Goal: Task Accomplishment & Management: Use online tool/utility

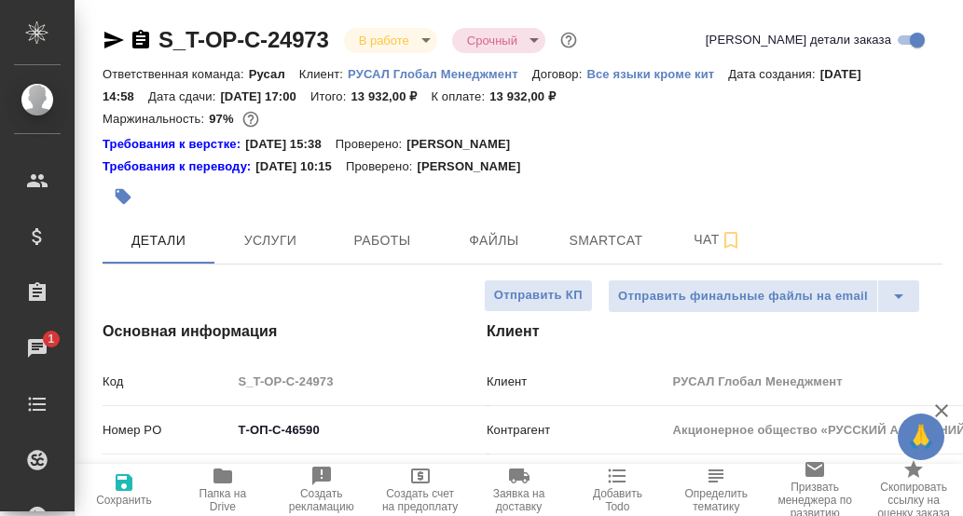
select select "RU"
click at [682, 147] on div "Требования к верстке: 06.06.2024 15:38 Проверено: Зверева Анна" at bounding box center [523, 144] width 840 height 19
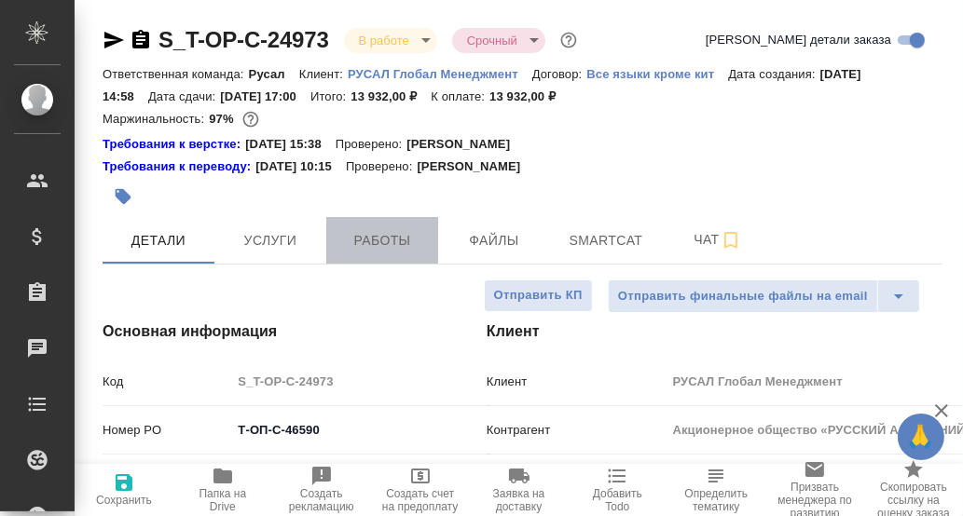
click at [391, 237] on span "Работы" at bounding box center [381, 240] width 89 height 23
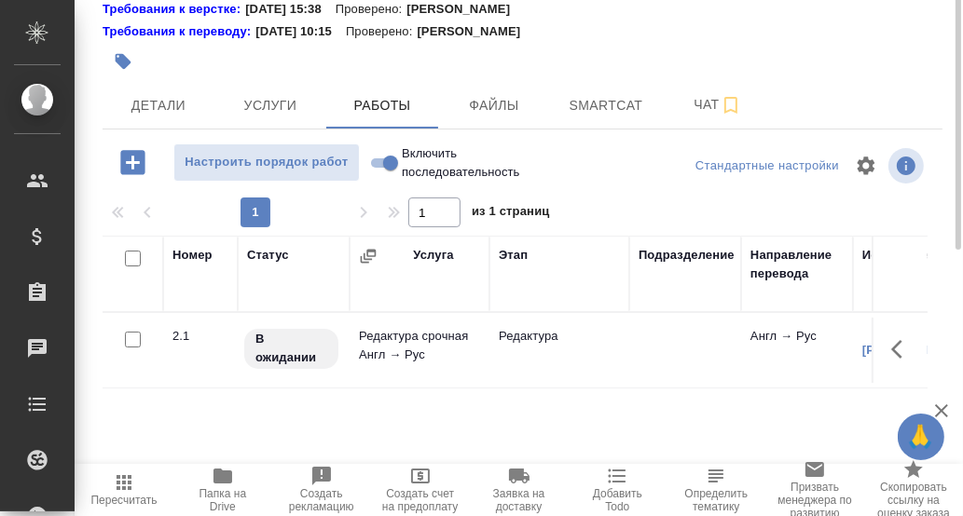
scroll to position [42, 0]
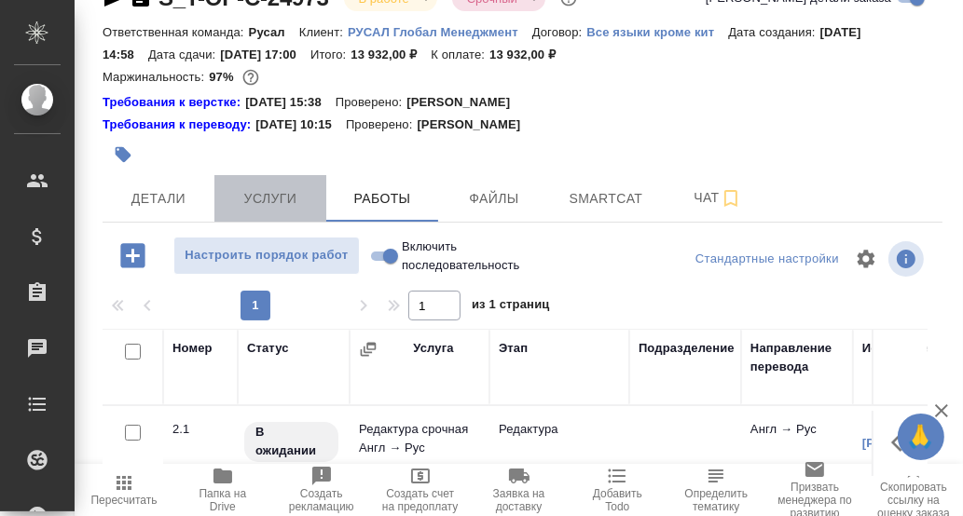
click at [275, 199] on span "Услуги" at bounding box center [270, 198] width 89 height 23
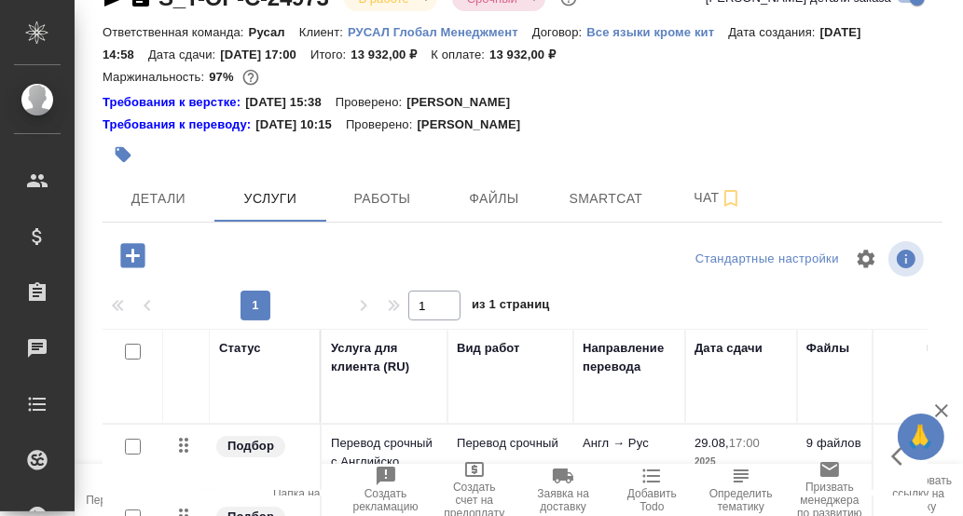
click at [131, 250] on icon "button" at bounding box center [133, 256] width 33 height 33
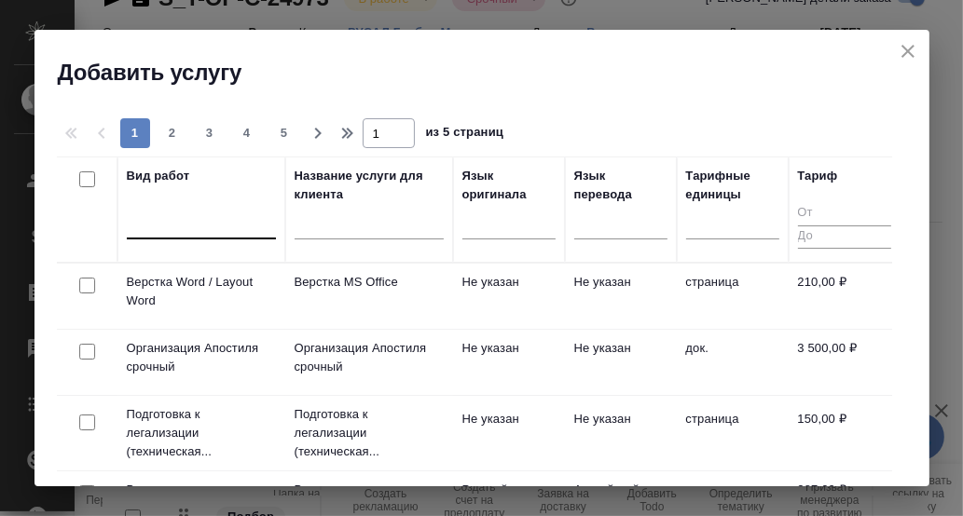
click at [180, 227] on div at bounding box center [201, 220] width 149 height 27
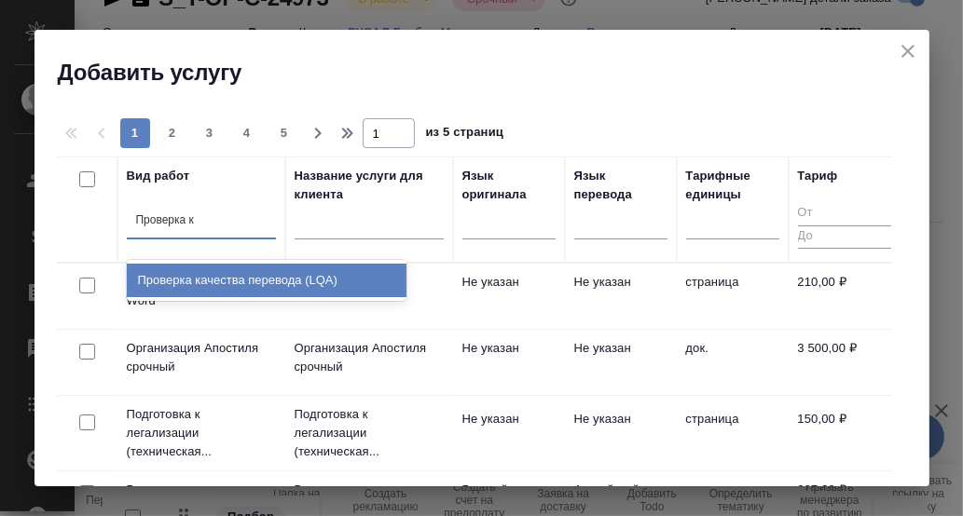
type input "Проверка ка"
click at [191, 276] on div "Проверка качества перевода (LQA)" at bounding box center [267, 281] width 280 height 34
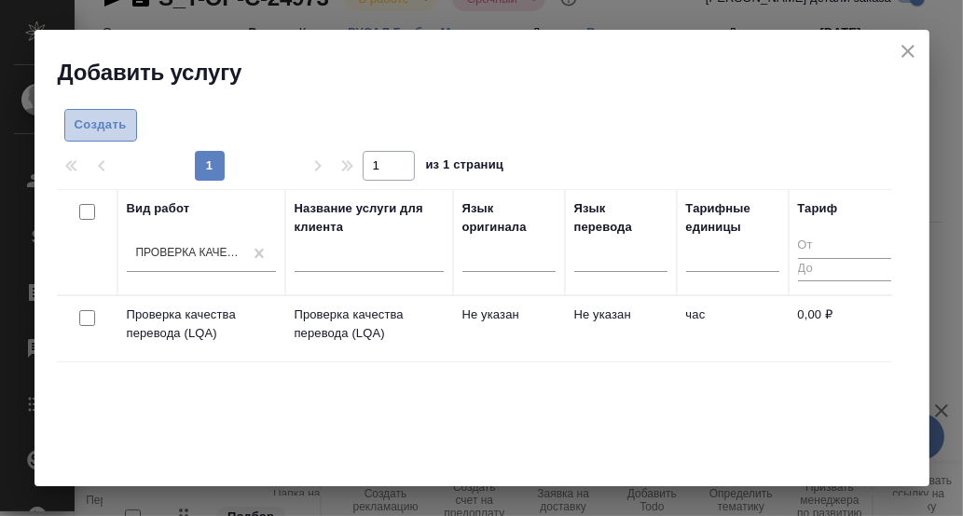
click at [107, 122] on span "Создать" at bounding box center [101, 125] width 52 height 21
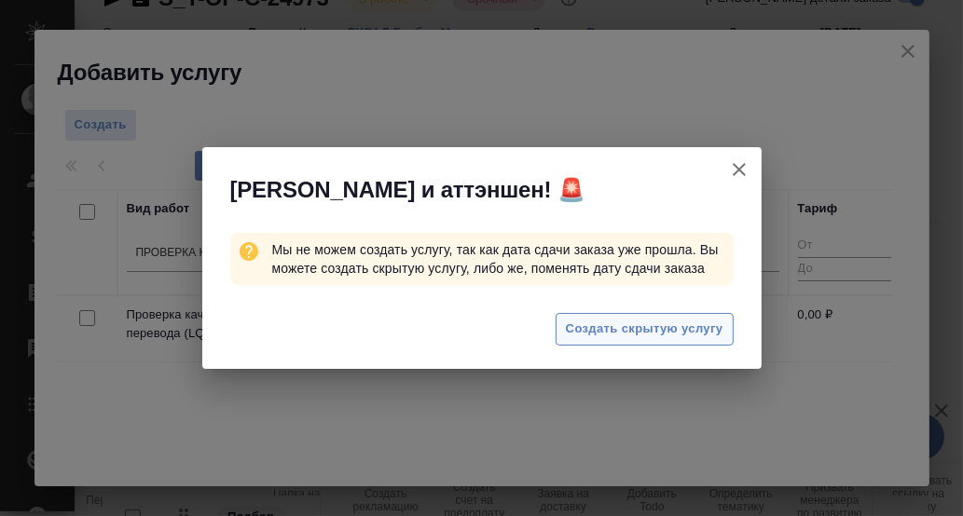
click at [682, 327] on span "Создать скрытую услугу" at bounding box center [645, 329] width 158 height 21
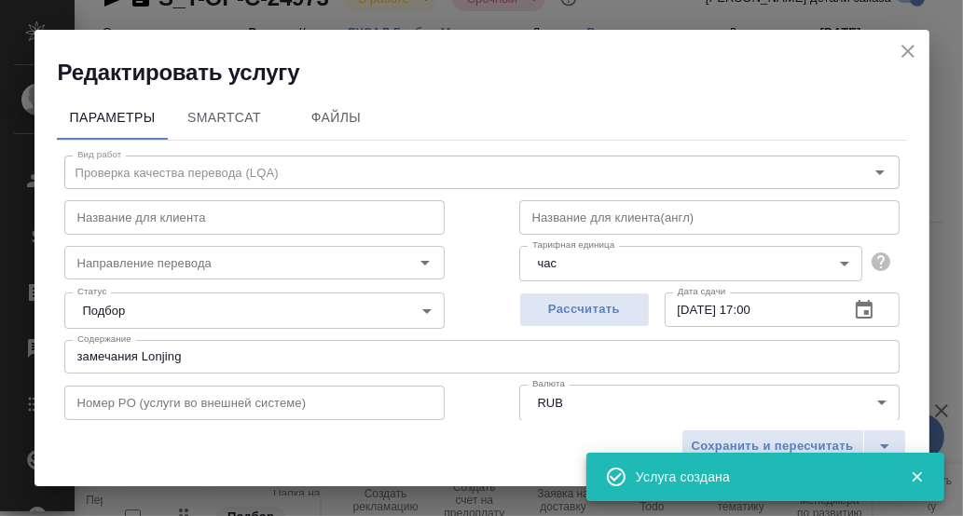
click at [853, 309] on icon "button" at bounding box center [864, 310] width 22 height 22
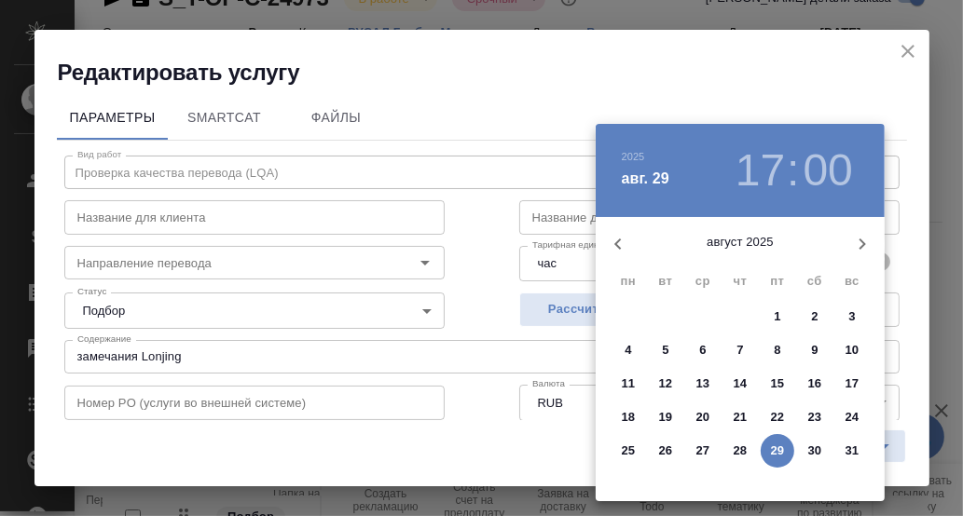
click at [780, 445] on p "29" at bounding box center [778, 451] width 14 height 19
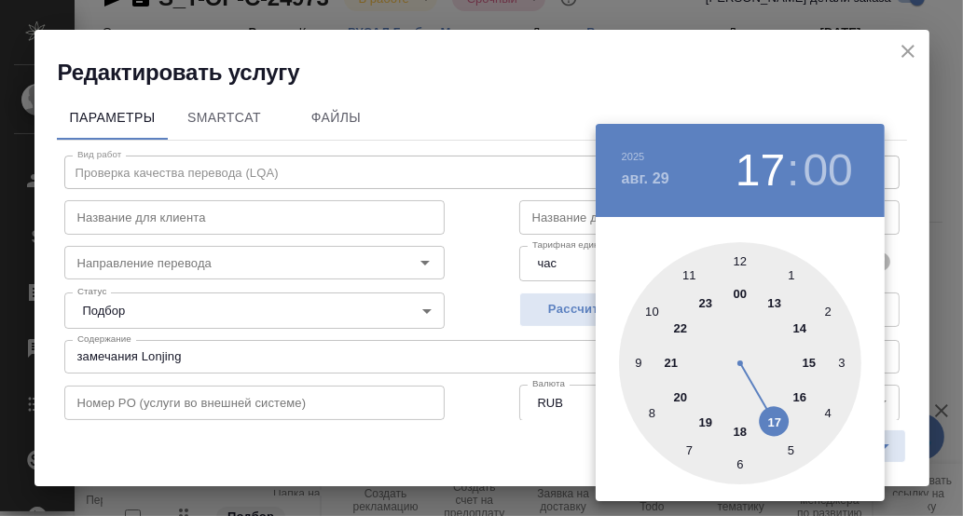
click at [740, 430] on div at bounding box center [740, 363] width 242 height 242
type input "29.08.2025 18:00"
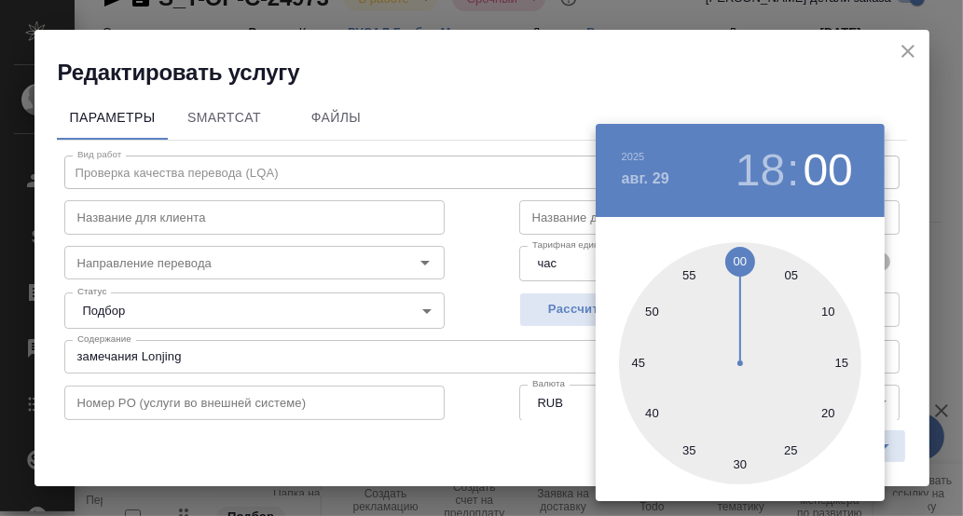
click at [912, 298] on div at bounding box center [481, 258] width 963 height 516
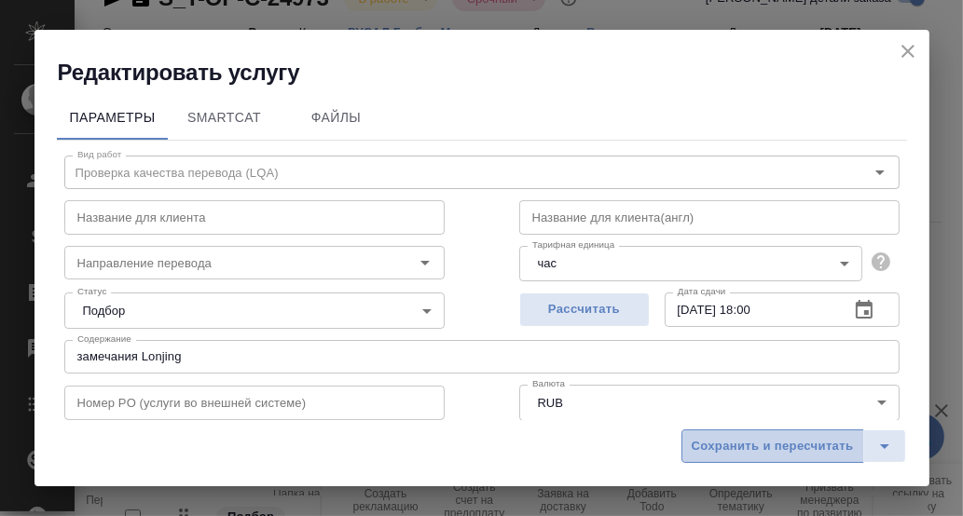
click at [775, 448] on span "Сохранить и пересчитать" at bounding box center [773, 446] width 162 height 21
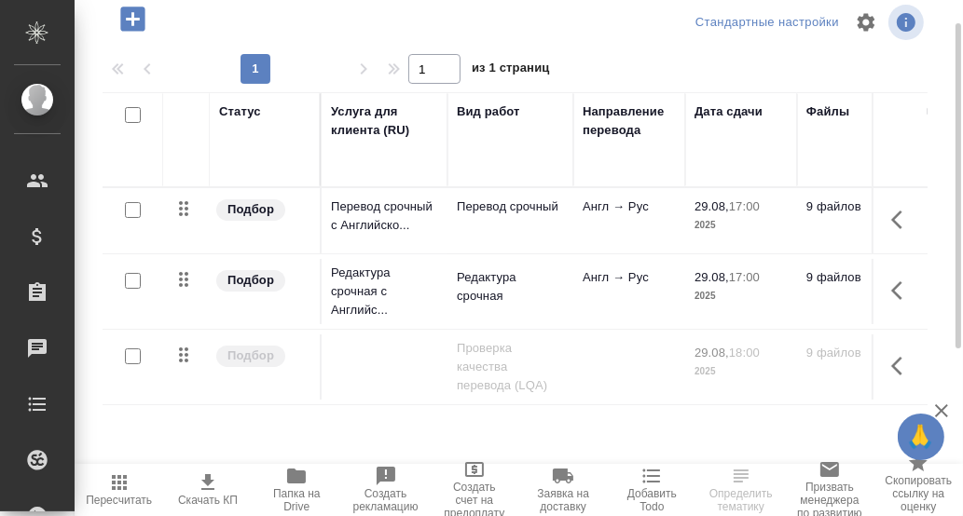
scroll to position [92, 0]
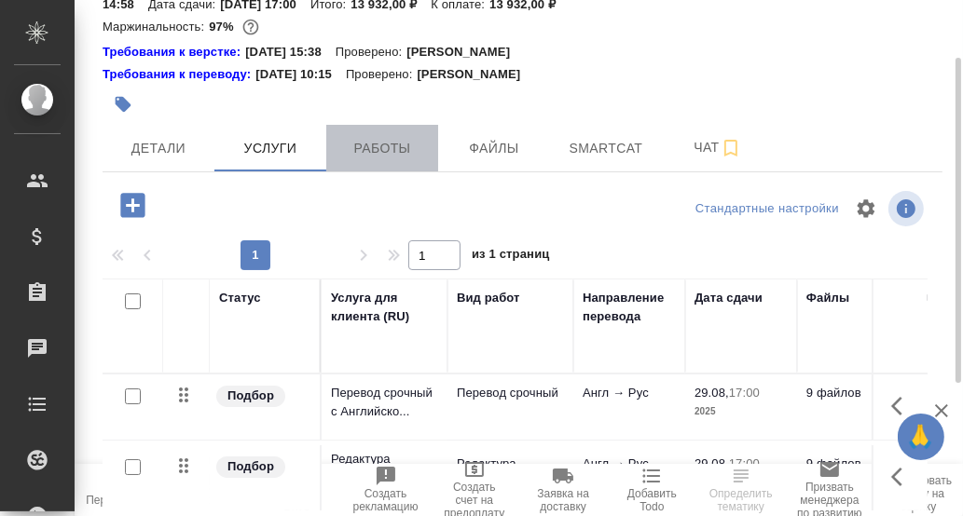
drag, startPoint x: 393, startPoint y: 150, endPoint x: 623, endPoint y: 225, distance: 241.1
click at [394, 150] on span "Работы" at bounding box center [381, 148] width 89 height 23
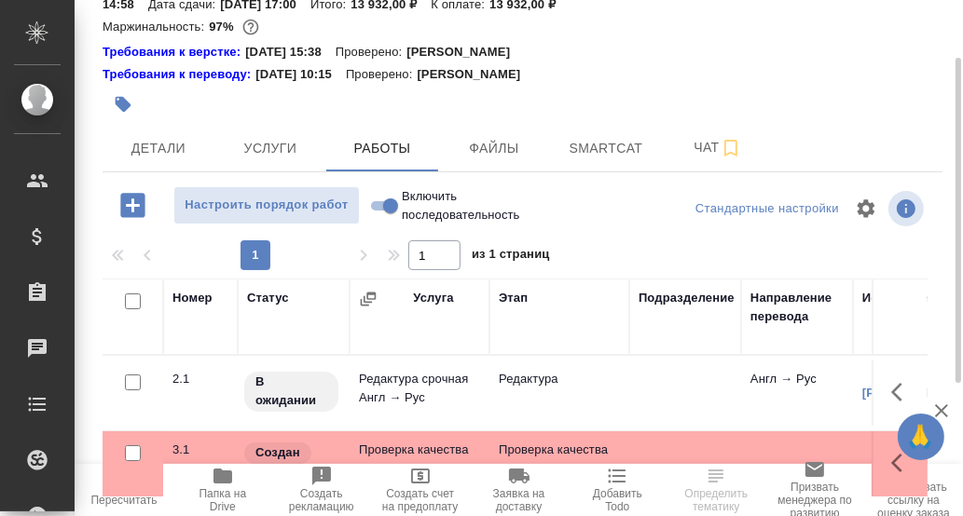
scroll to position [321, 0]
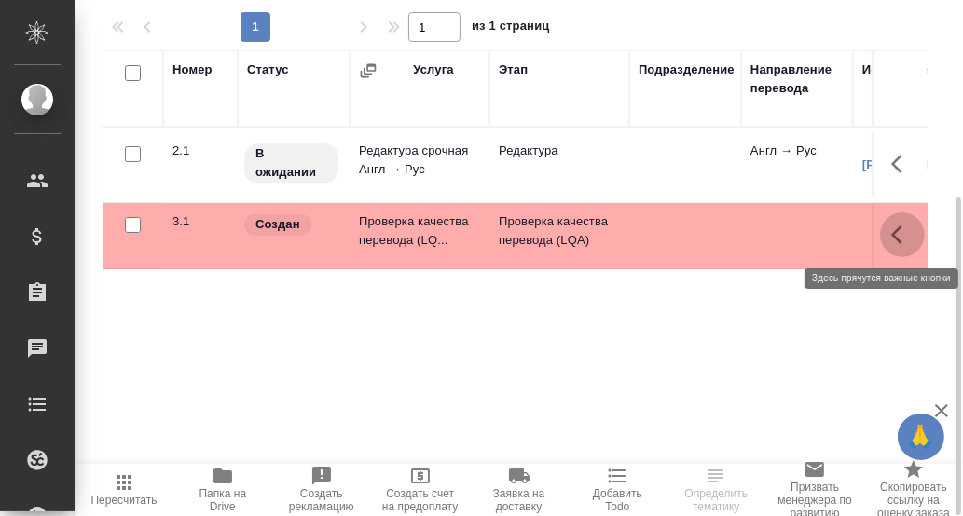
click at [902, 236] on icon "button" at bounding box center [902, 235] width 22 height 22
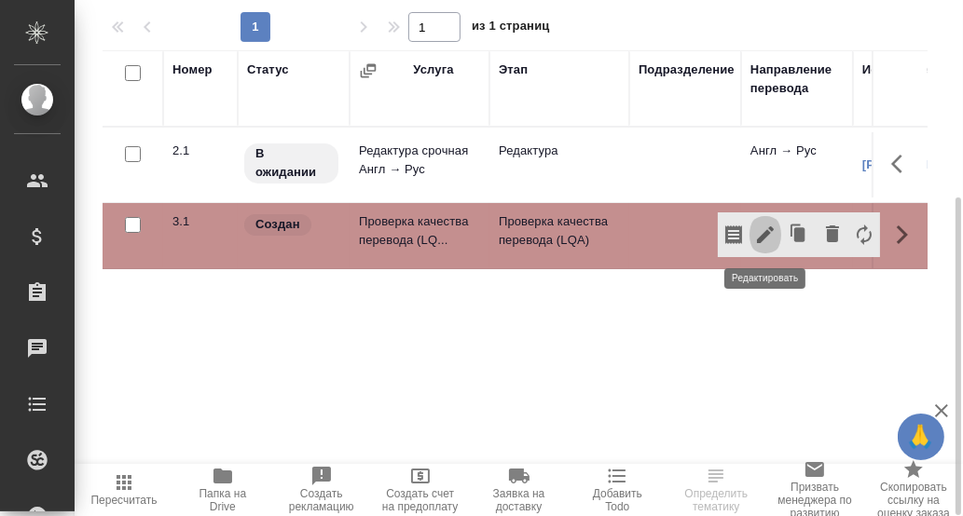
click at [761, 233] on icon "button" at bounding box center [765, 235] width 22 height 22
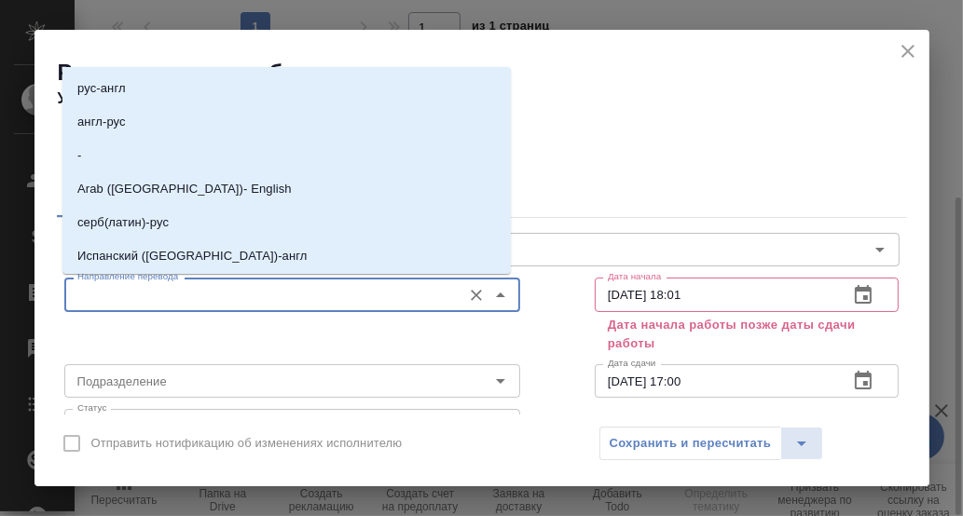
click at [238, 296] on input "Направление перевода" at bounding box center [261, 294] width 382 height 22
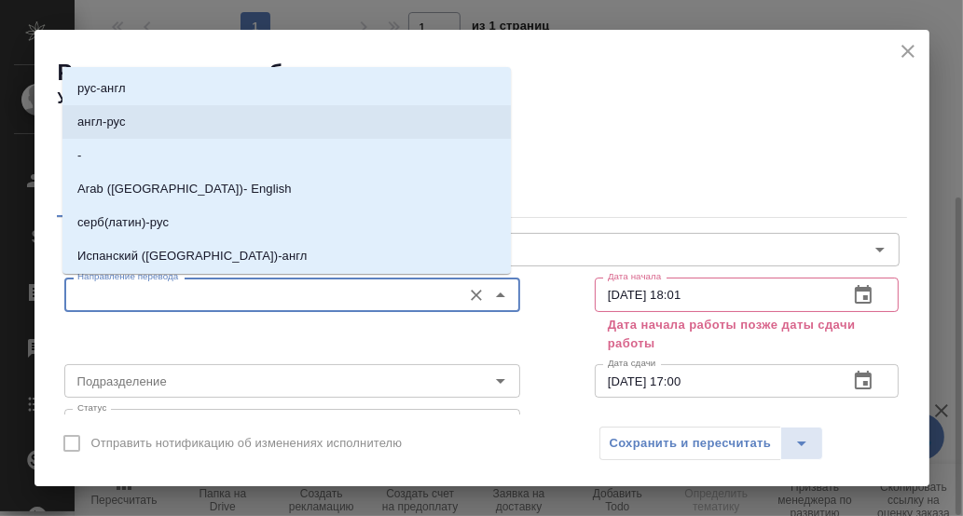
click at [151, 117] on li "англ-рус" at bounding box center [286, 122] width 448 height 34
type input "англ-рус"
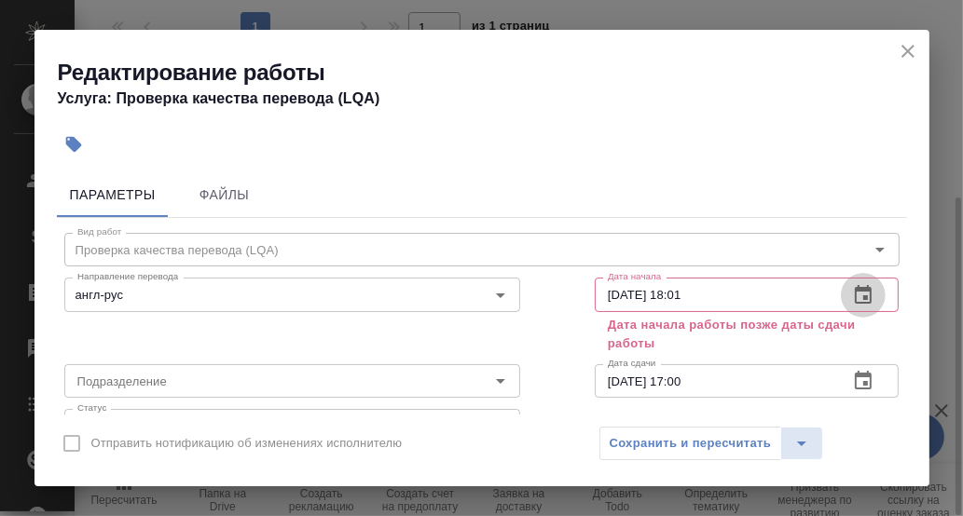
click at [862, 291] on button "button" at bounding box center [863, 295] width 45 height 45
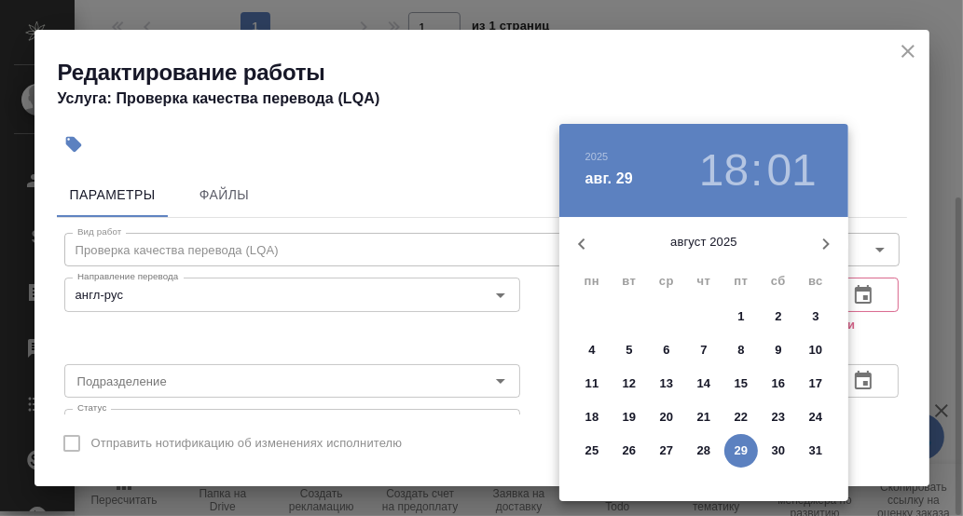
click at [736, 453] on p "29" at bounding box center [741, 451] width 14 height 19
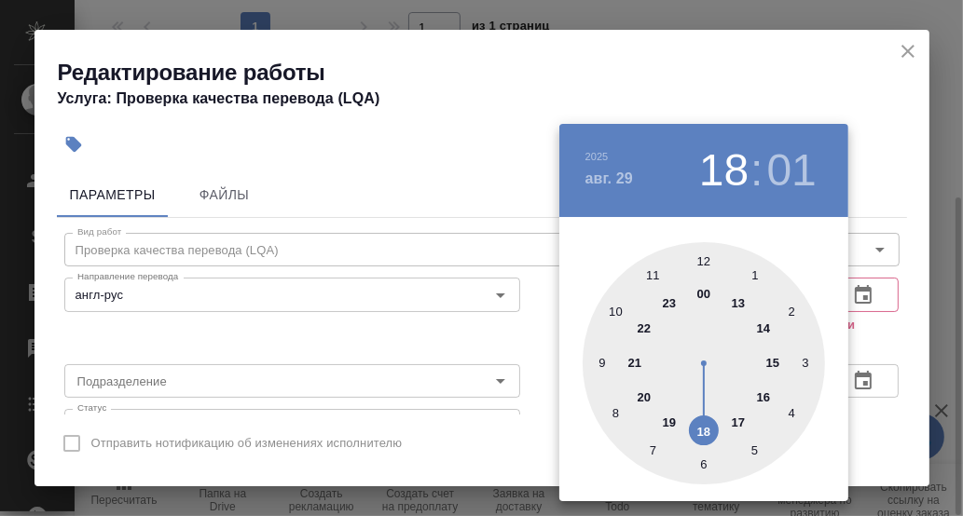
click at [764, 396] on div at bounding box center [704, 363] width 242 height 242
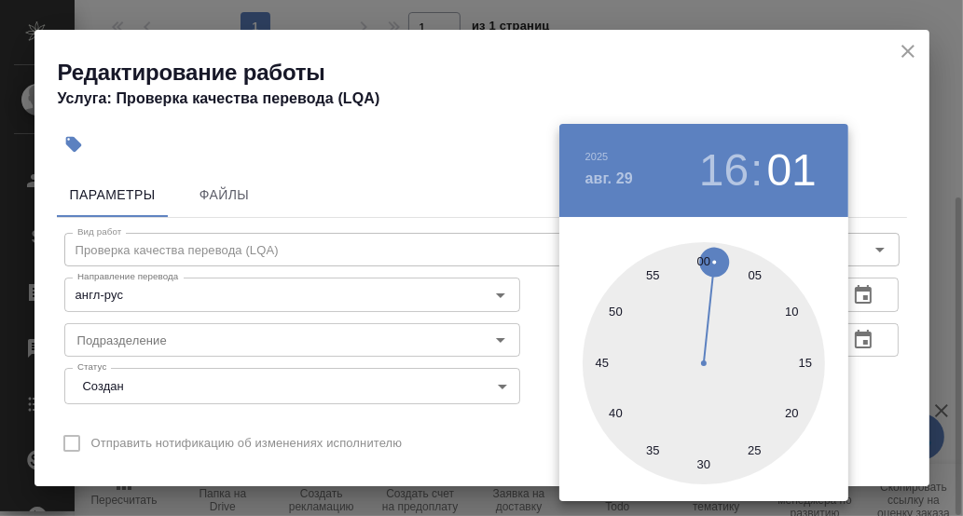
click at [702, 466] on div at bounding box center [704, 363] width 242 height 242
type input "[DATE] 16:30"
click at [883, 397] on div at bounding box center [481, 258] width 963 height 516
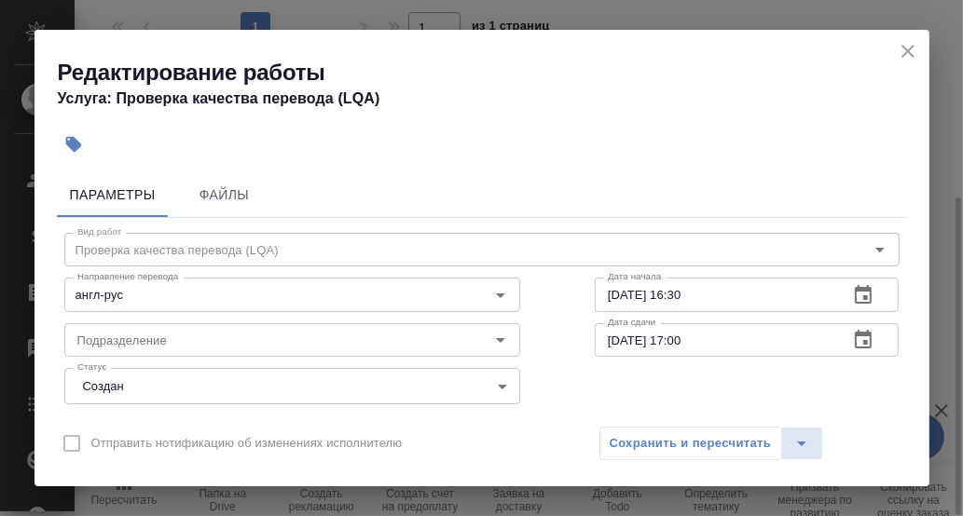
click at [855, 335] on icon "button" at bounding box center [863, 339] width 17 height 19
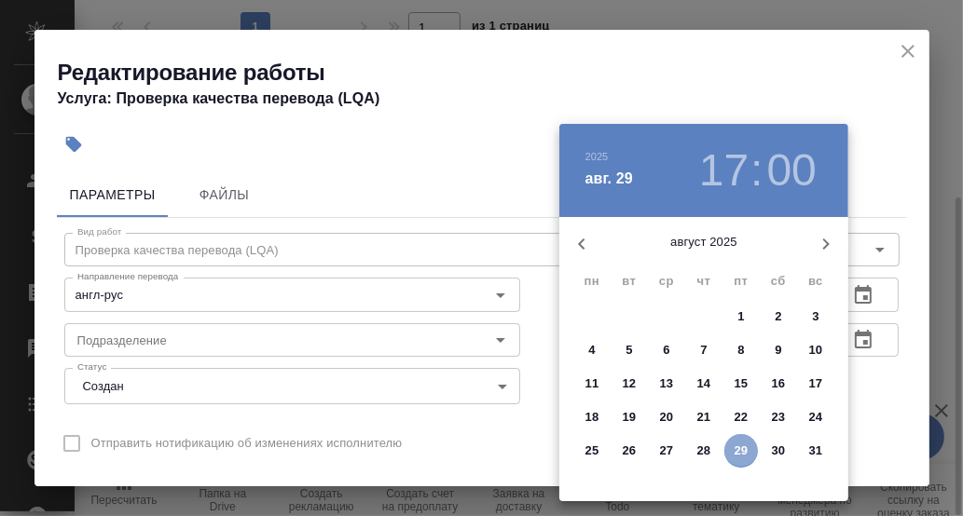
click at [739, 444] on p "29" at bounding box center [741, 451] width 14 height 19
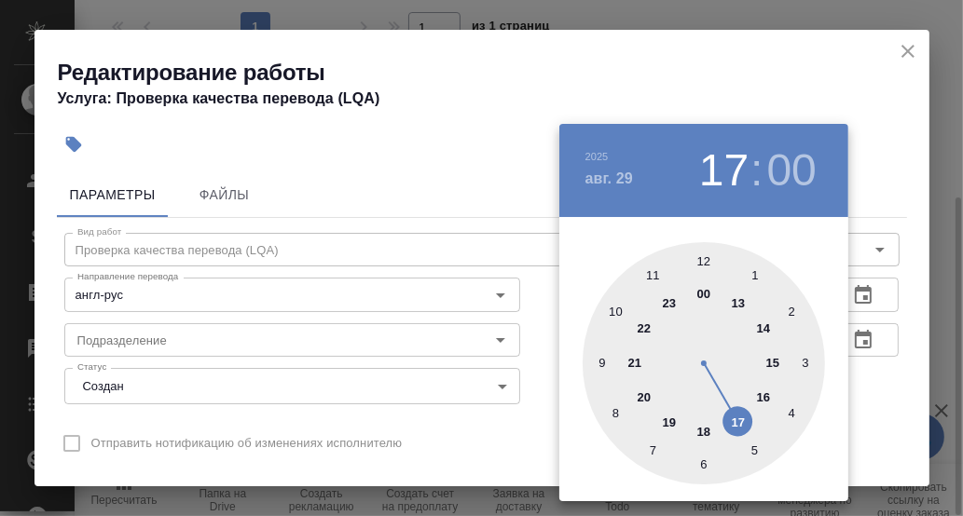
click at [737, 421] on div at bounding box center [704, 363] width 242 height 242
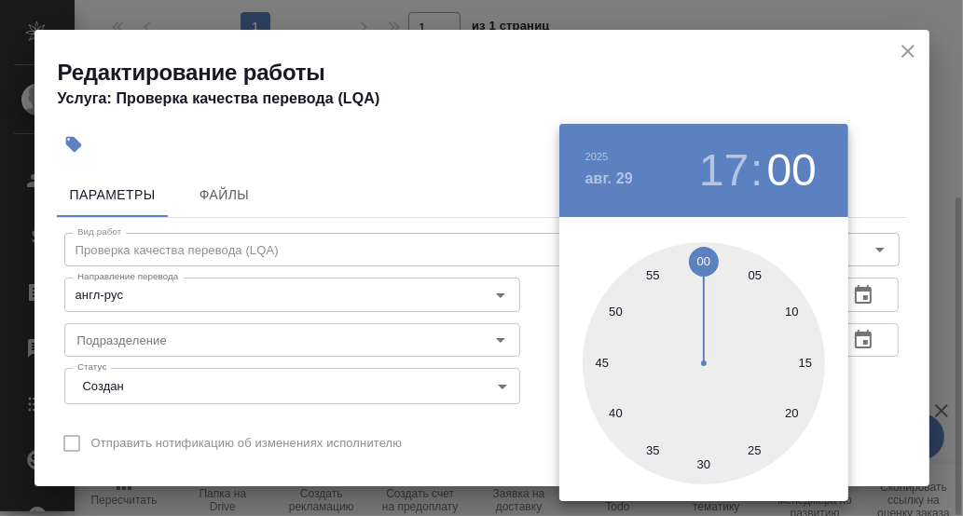
click at [702, 470] on div at bounding box center [704, 363] width 242 height 242
type input "[DATE] 17:30"
click at [880, 393] on div at bounding box center [481, 258] width 963 height 516
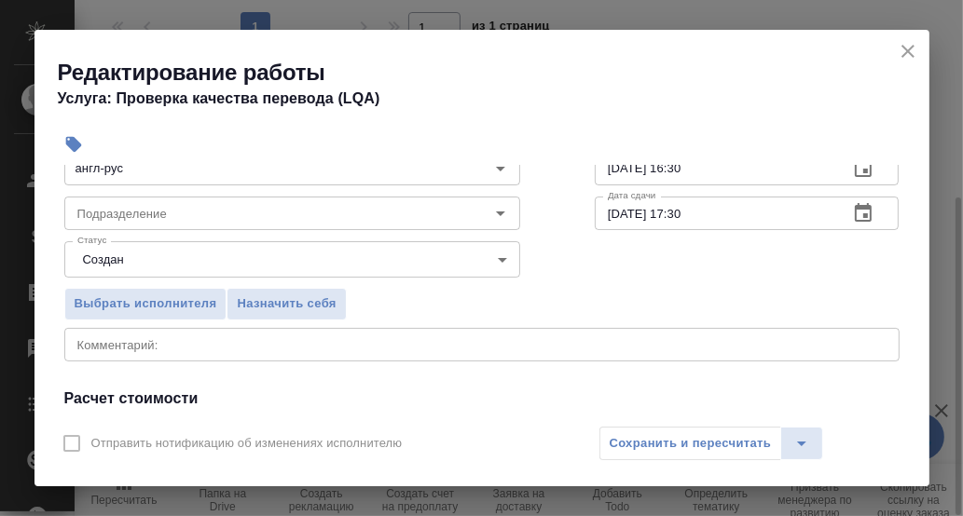
scroll to position [92, 0]
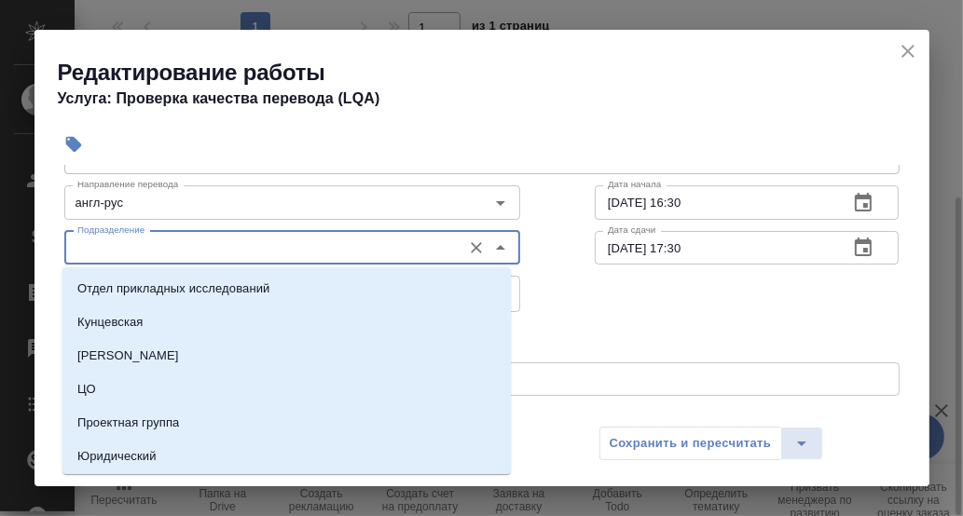
click at [126, 249] on input "Подразделение" at bounding box center [261, 248] width 382 height 22
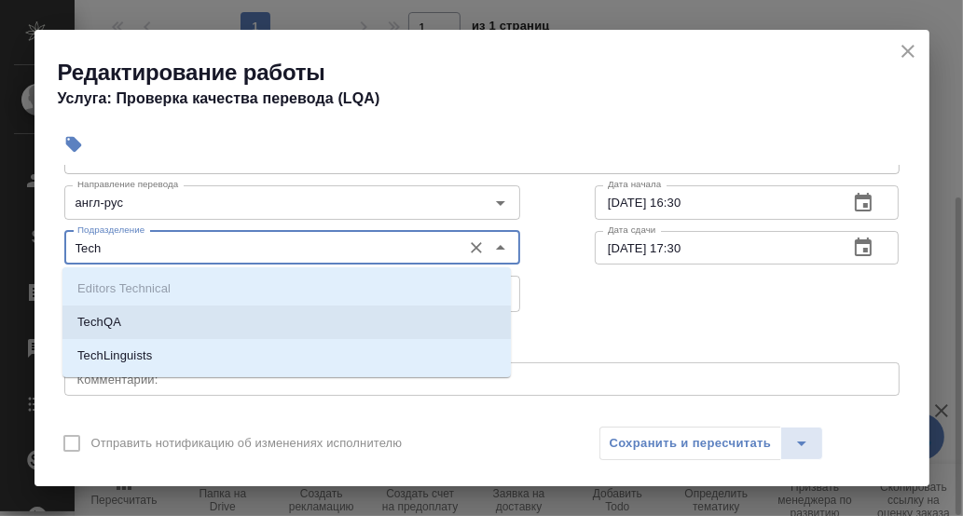
click at [91, 318] on p "TechQA" at bounding box center [99, 322] width 44 height 19
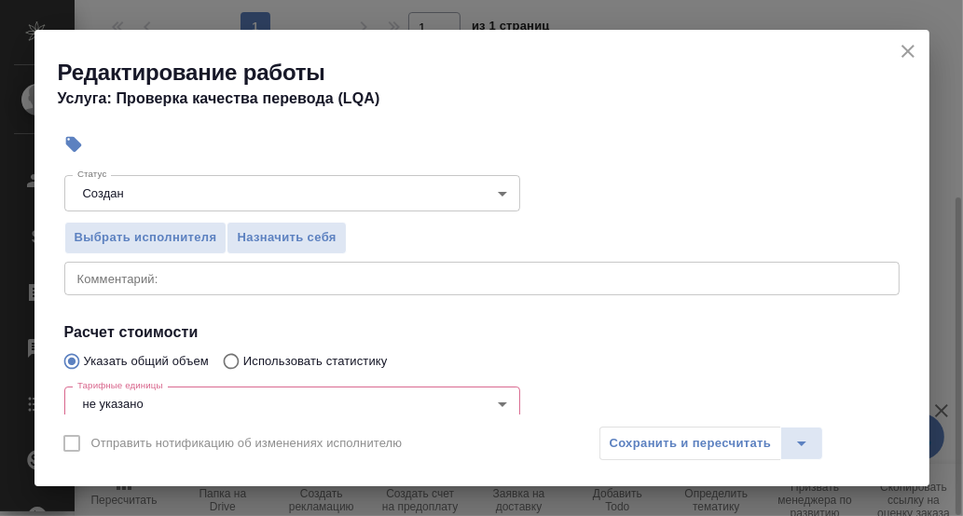
scroll to position [280, 0]
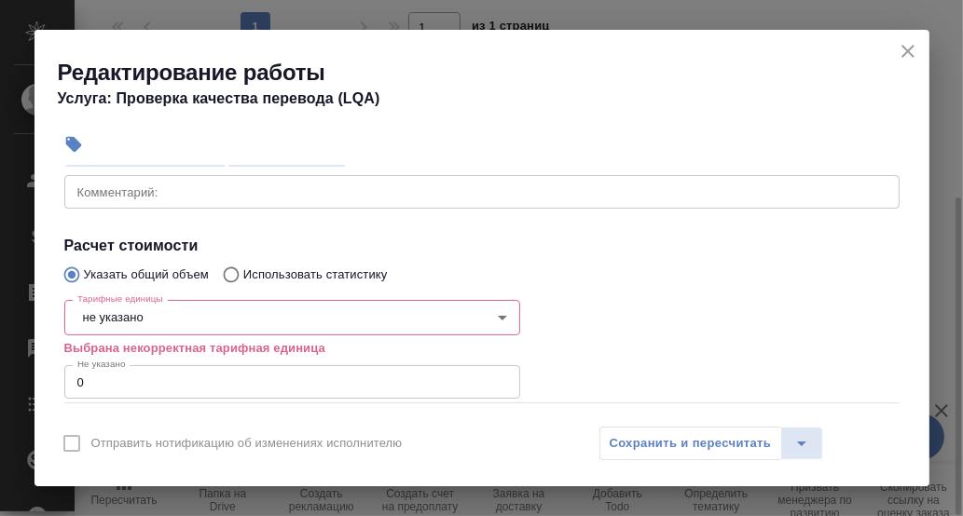
type input "TechQA"
click at [167, 317] on body "🙏 .cls-1 fill:#fff; AWATERA [PERSON_NAME] d.rumyantseva Клиенты Спецификации За…" at bounding box center [481, 258] width 963 height 516
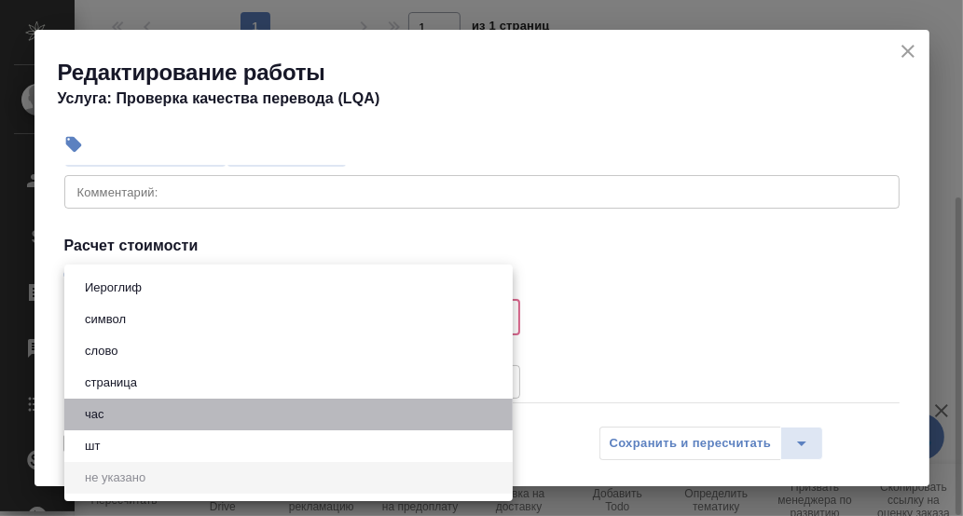
click at [113, 408] on li "час" at bounding box center [288, 415] width 448 height 32
type input "5a8b1489cc6b4906c91bfd93"
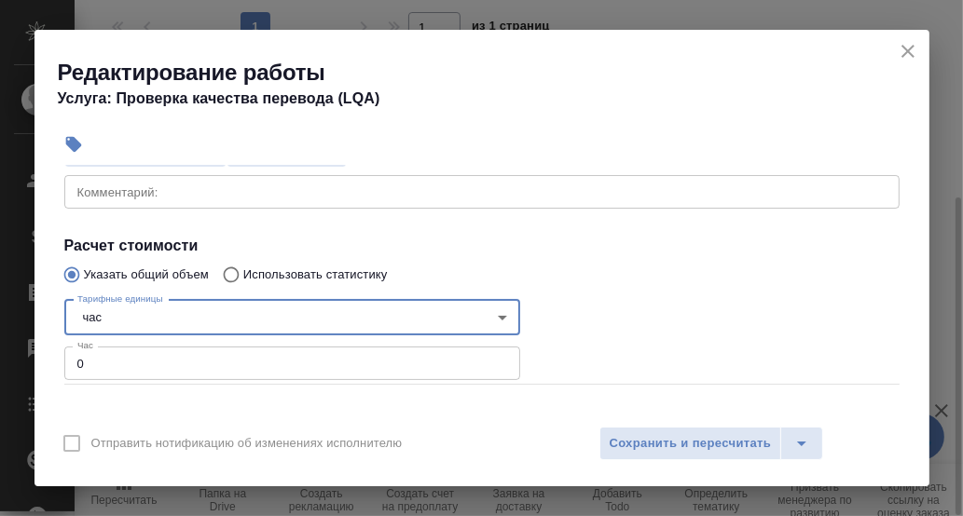
click at [102, 364] on input "0" at bounding box center [292, 364] width 456 height 34
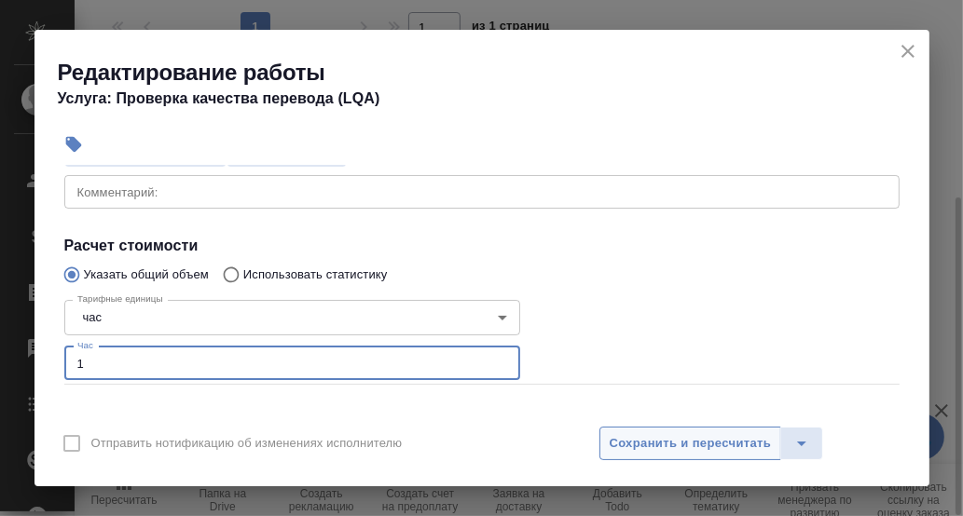
type input "1"
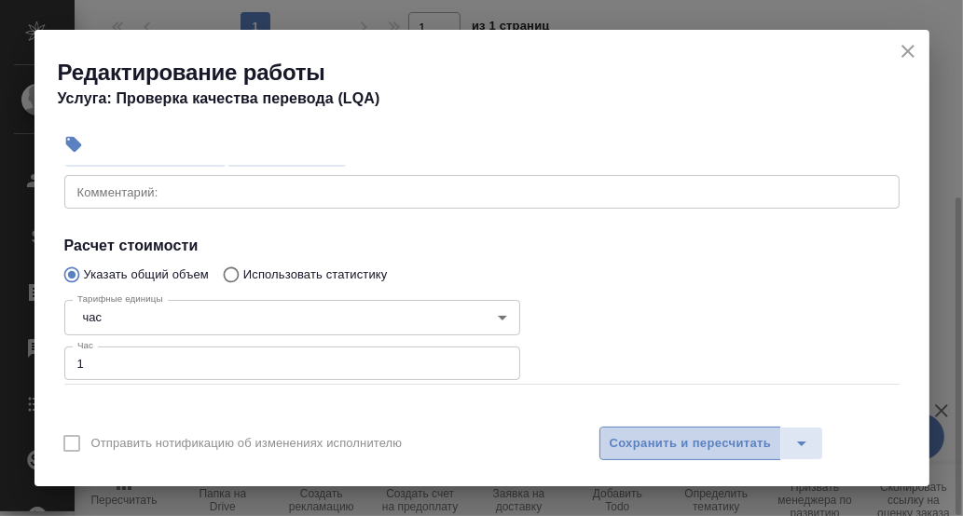
click at [677, 435] on span "Сохранить и пересчитать" at bounding box center [691, 443] width 162 height 21
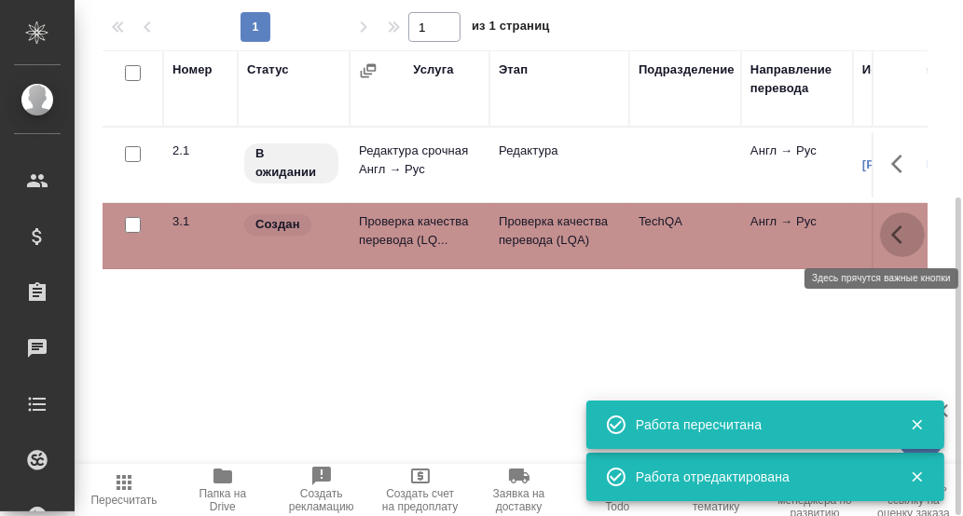
click at [901, 237] on icon "button" at bounding box center [902, 235] width 22 height 22
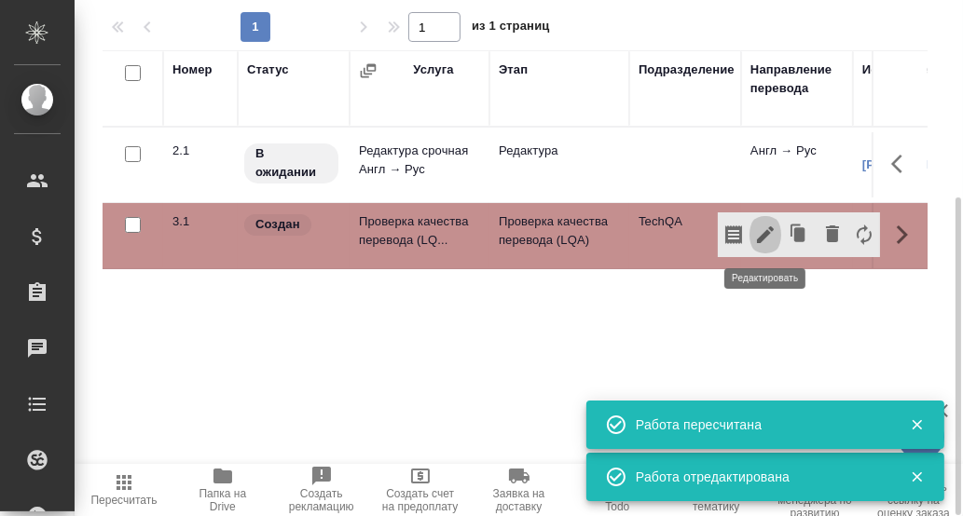
click at [769, 232] on icon "button" at bounding box center [765, 235] width 22 height 22
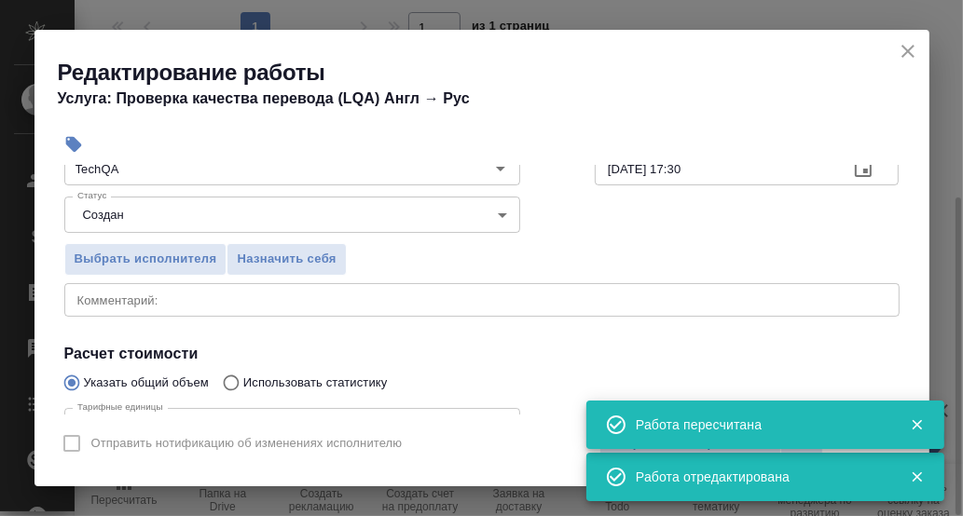
scroll to position [186, 0]
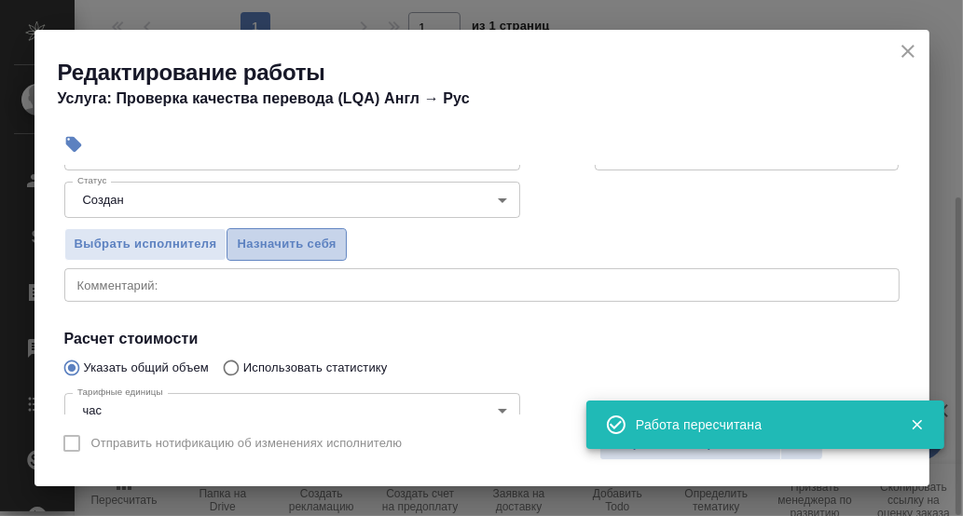
click at [286, 246] on span "Назначить себя" at bounding box center [286, 244] width 99 height 21
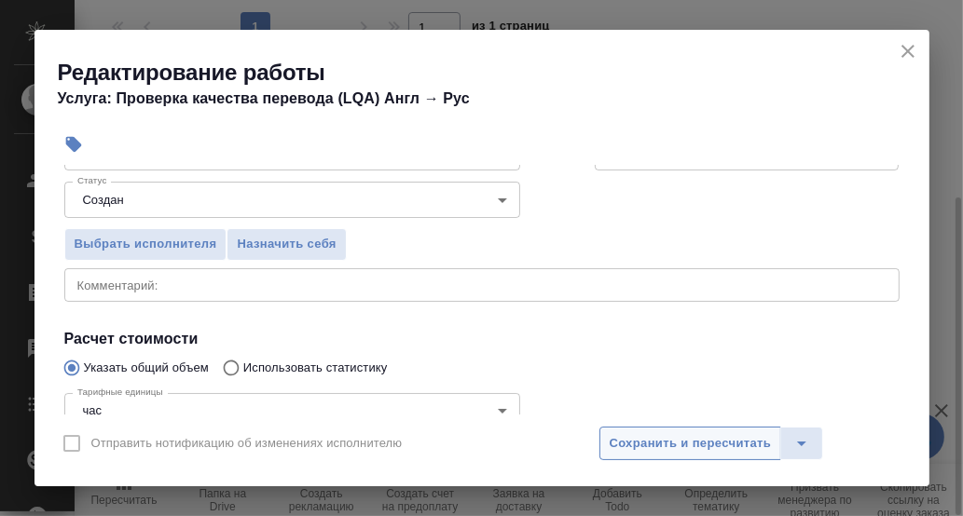
click at [659, 446] on span "Сохранить и пересчитать" at bounding box center [691, 443] width 162 height 21
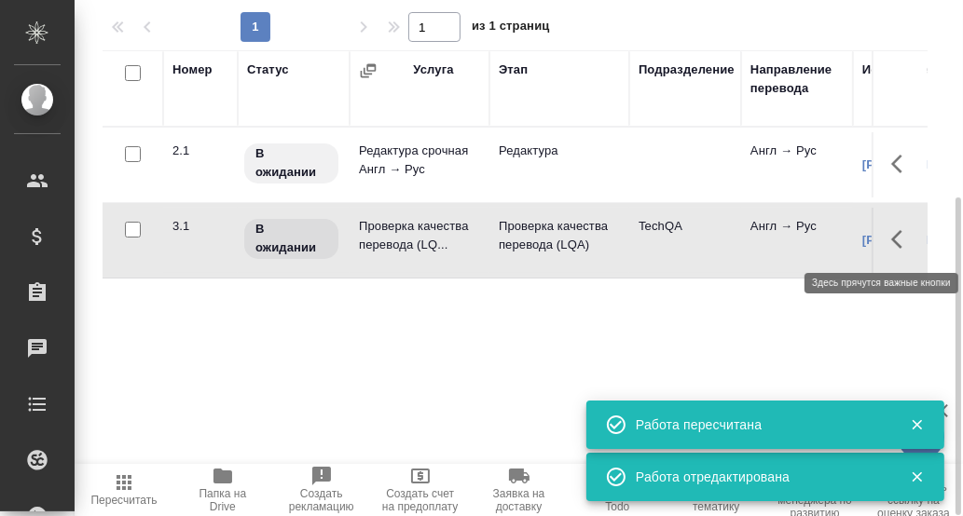
click at [903, 235] on icon "button" at bounding box center [902, 239] width 22 height 22
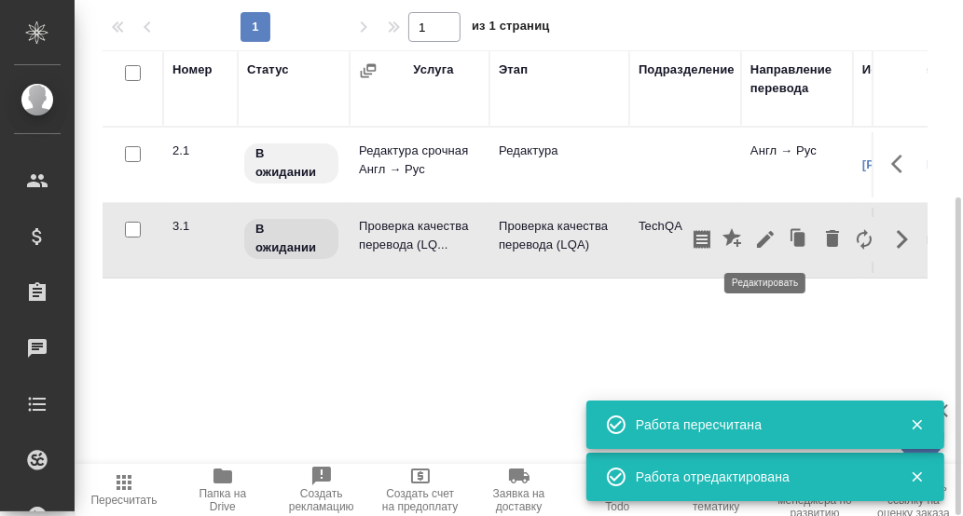
click at [764, 240] on icon "button" at bounding box center [765, 239] width 17 height 17
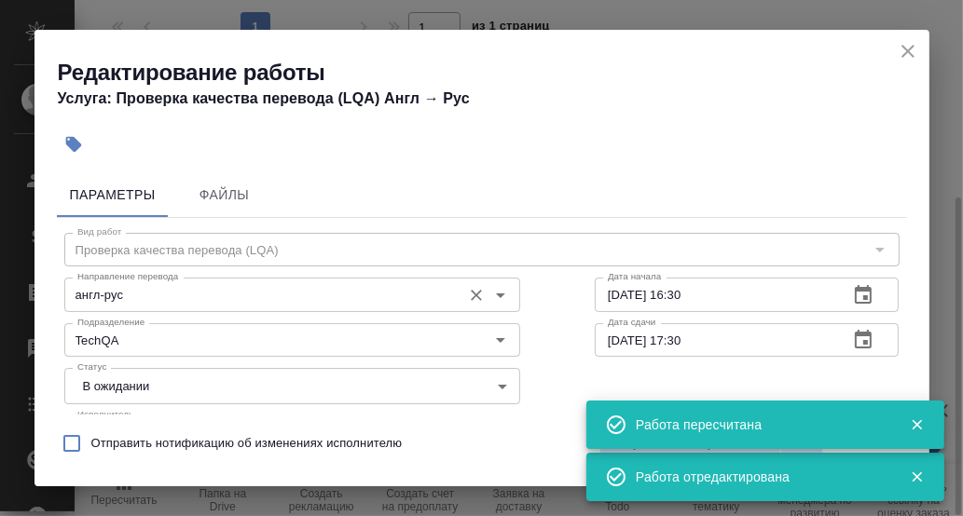
scroll to position [92, 0]
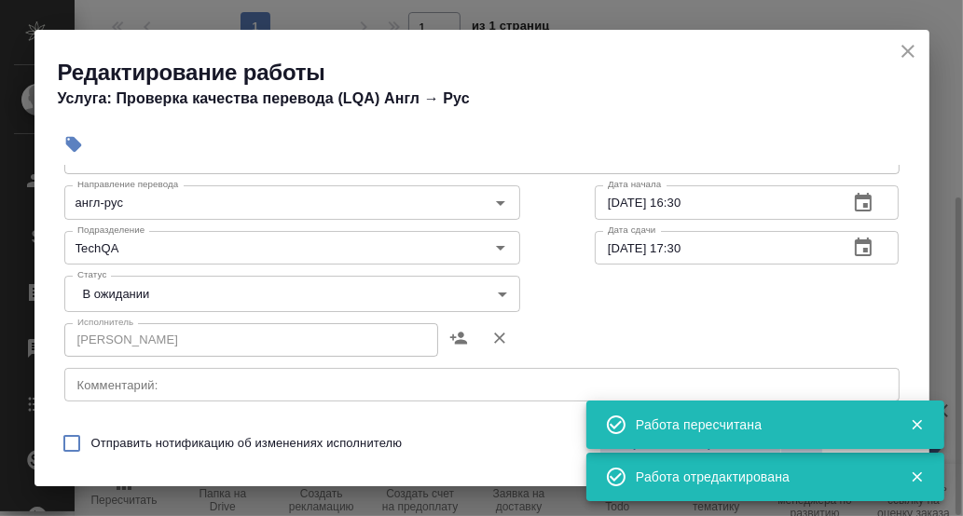
click at [496, 291] on body "🙏 .cls-1 fill:#fff; AWATERA [PERSON_NAME] d.rumyantseva Клиенты Спецификации За…" at bounding box center [481, 258] width 963 height 516
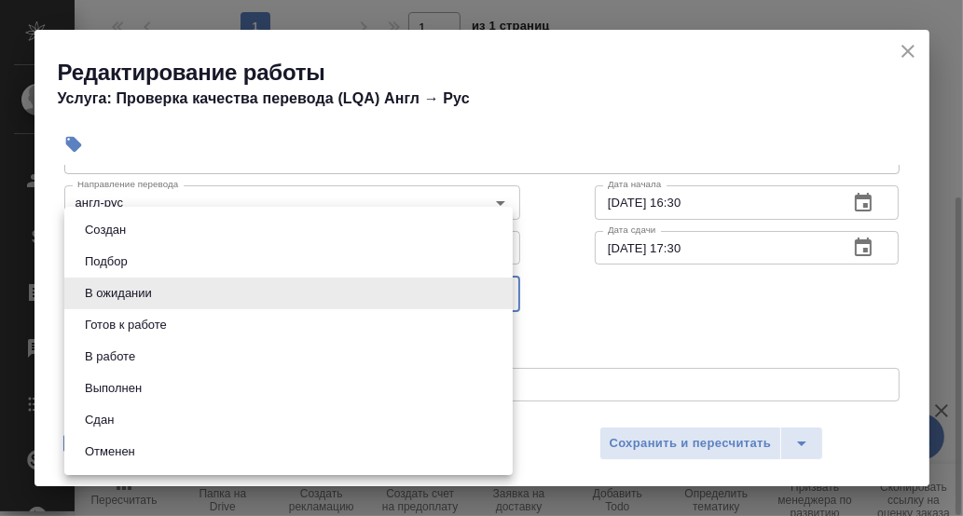
click at [121, 420] on li "Сдан" at bounding box center [288, 421] width 448 height 32
type input "closed"
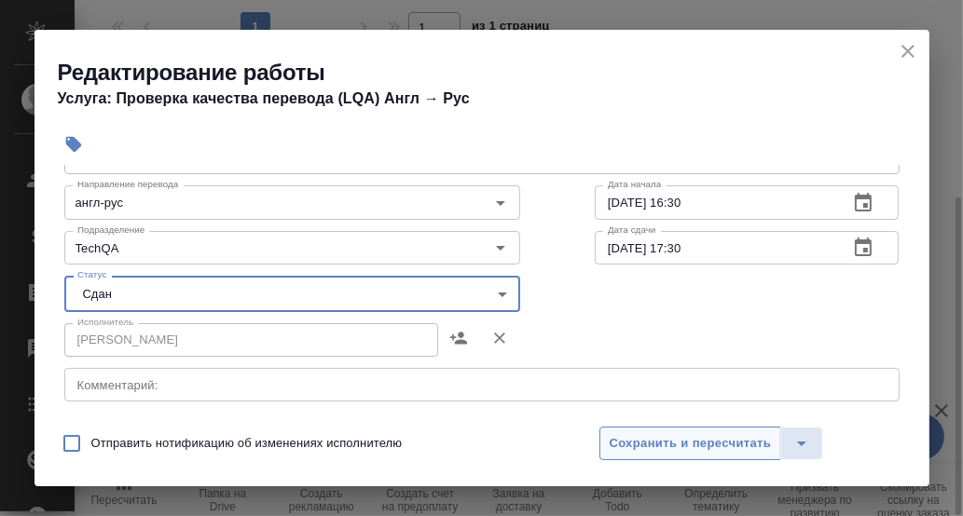
click at [730, 447] on span "Сохранить и пересчитать" at bounding box center [691, 443] width 162 height 21
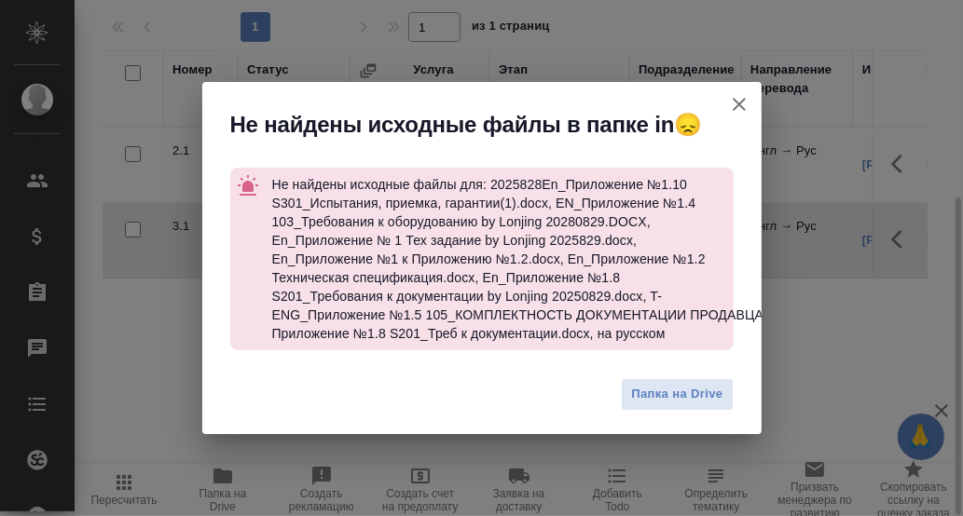
click at [743, 103] on icon "button" at bounding box center [739, 104] width 13 height 13
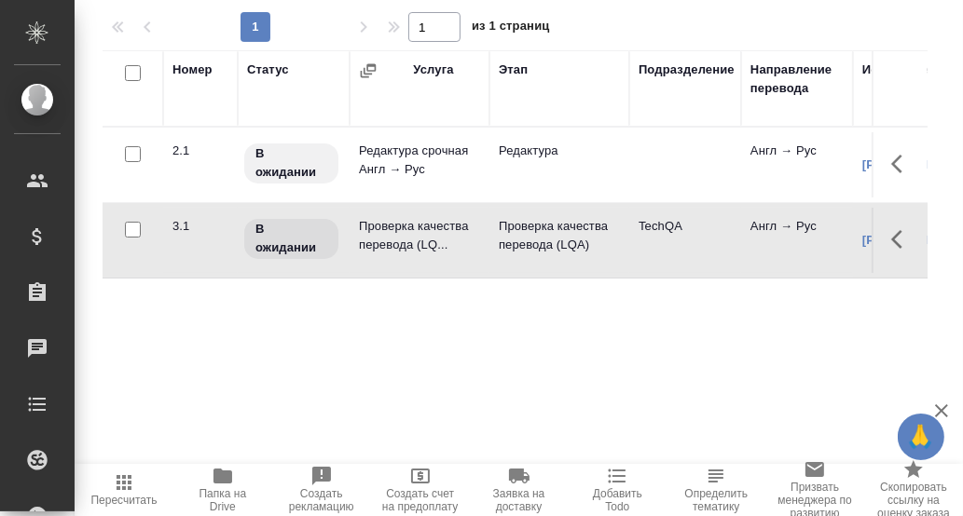
scroll to position [0, 0]
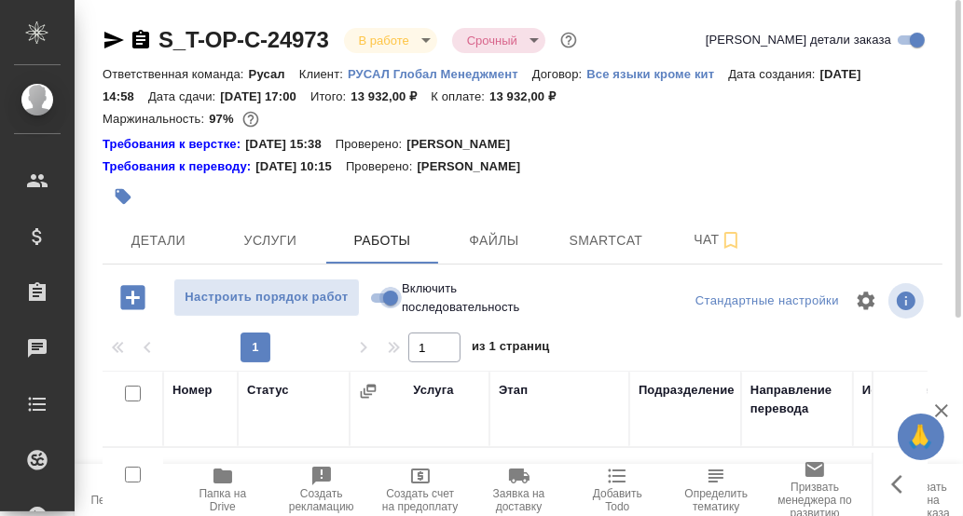
click at [377, 298] on input "Включить последовательность" at bounding box center [390, 298] width 67 height 22
checkbox input "true"
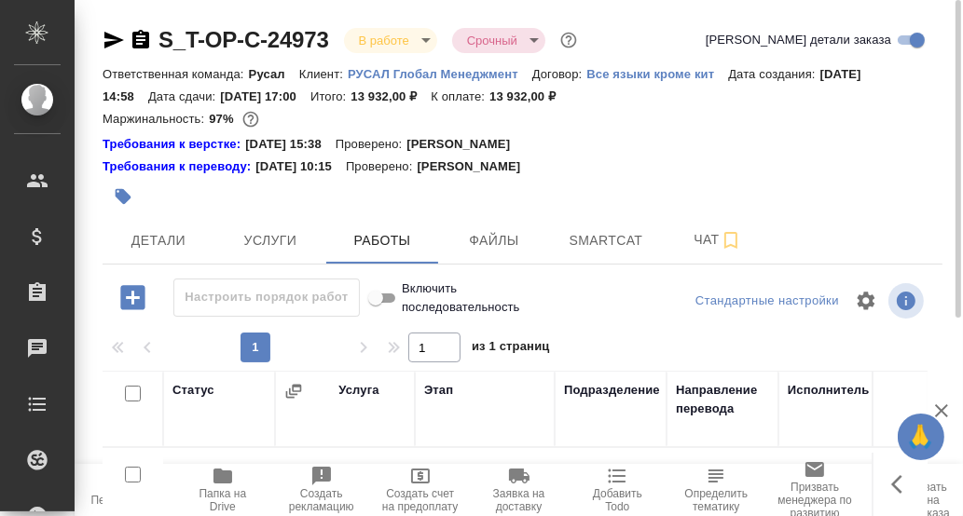
scroll to position [185, 0]
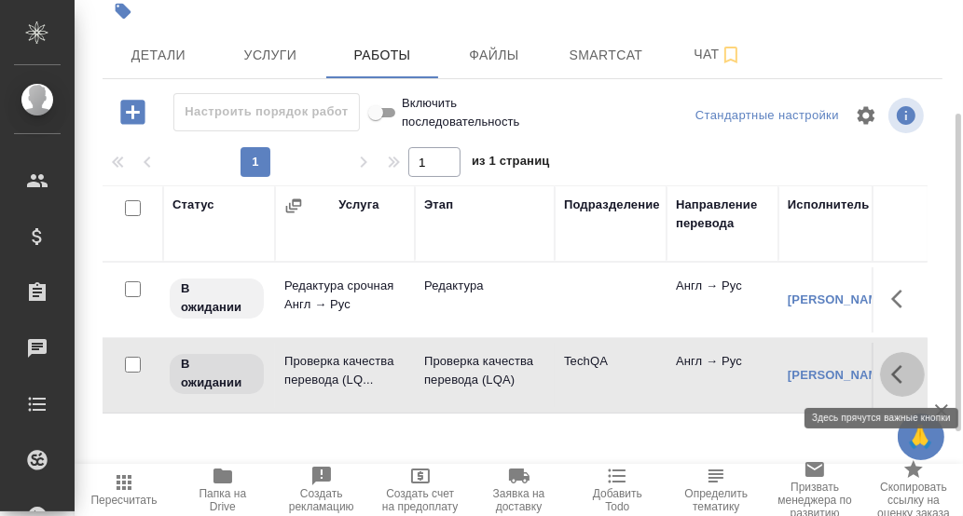
click at [890, 383] on button "button" at bounding box center [902, 374] width 45 height 45
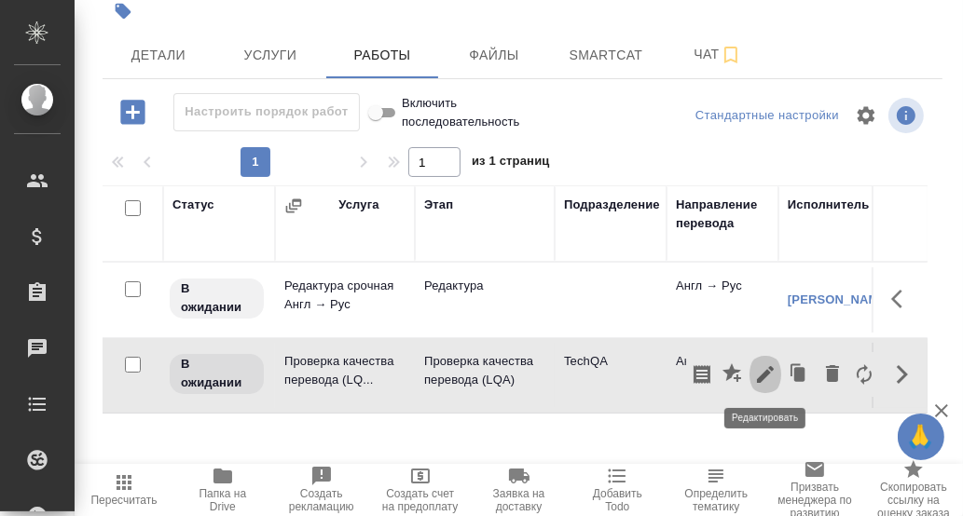
click at [754, 378] on icon "button" at bounding box center [765, 375] width 22 height 22
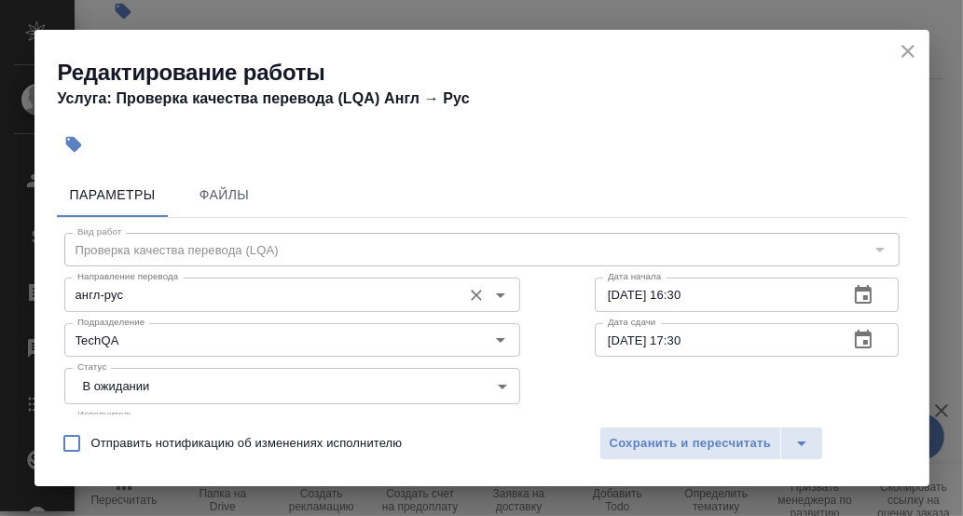
scroll to position [92, 0]
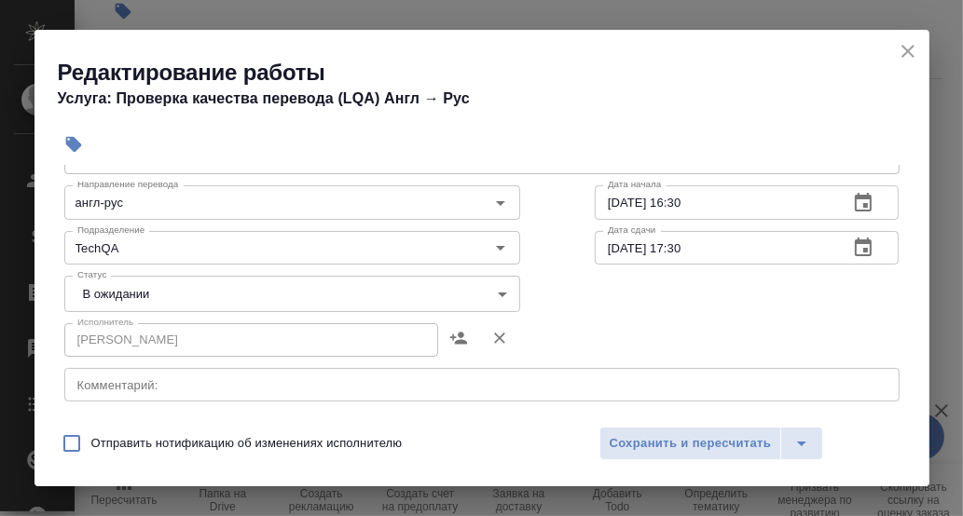
click at [489, 286] on body "🙏 .cls-1 fill:#fff; AWATERA [PERSON_NAME] d.rumyantseva Клиенты Спецификации За…" at bounding box center [481, 258] width 963 height 516
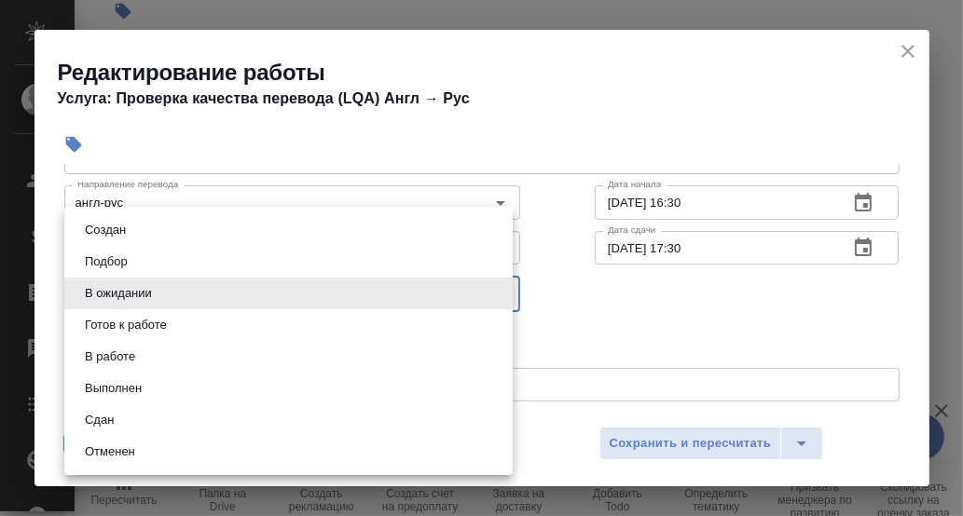
drag, startPoint x: 121, startPoint y: 422, endPoint x: 263, endPoint y: 416, distance: 141.8
click at [122, 423] on li "Сдан" at bounding box center [288, 421] width 448 height 32
type input "closed"
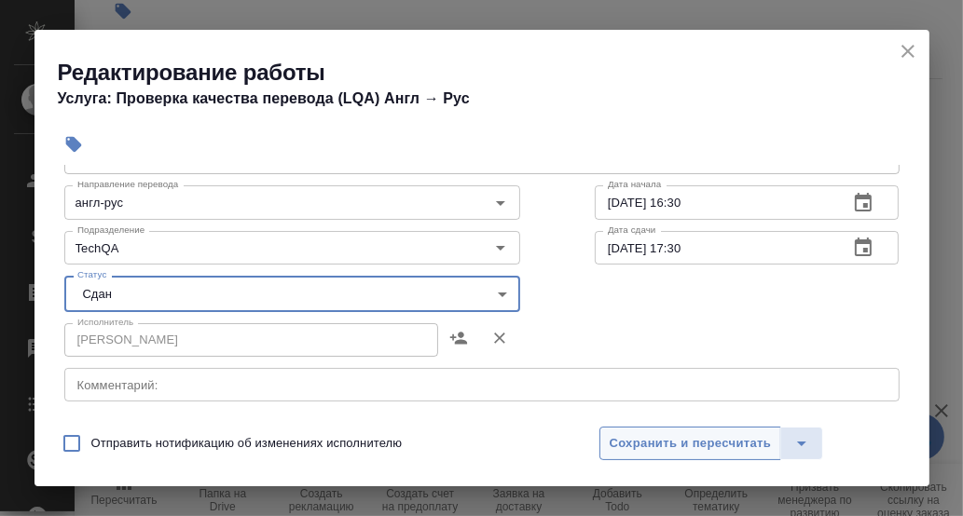
click at [720, 437] on span "Сохранить и пересчитать" at bounding box center [691, 443] width 162 height 21
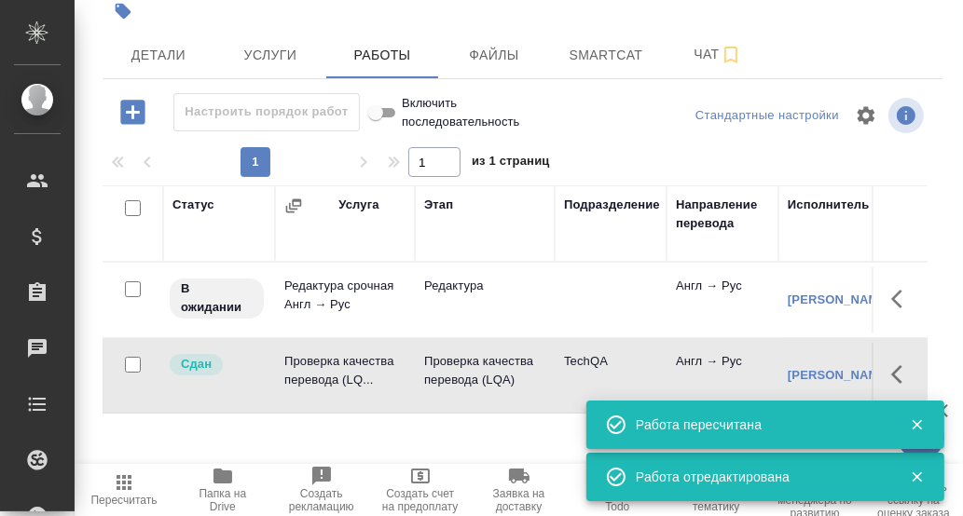
click at [395, 110] on input "Включить последовательность" at bounding box center [375, 113] width 67 height 22
checkbox input "false"
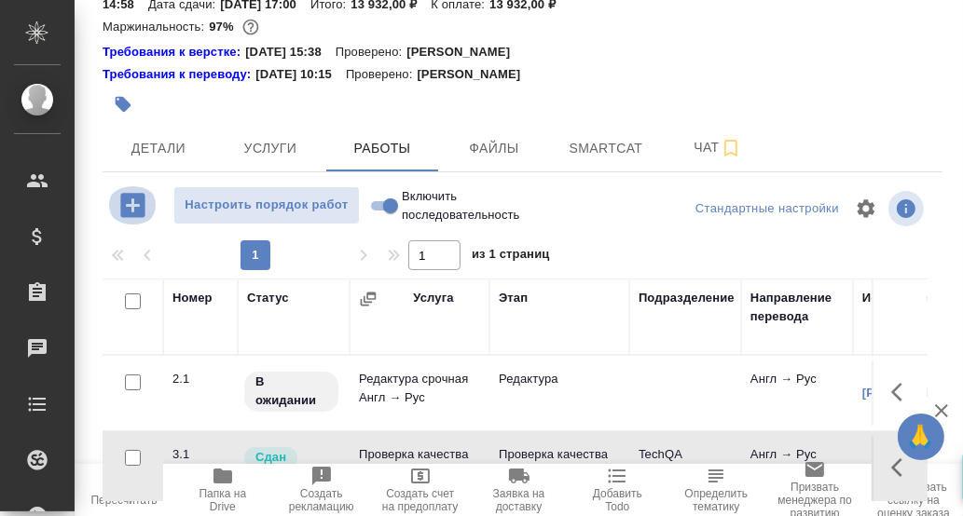
click at [127, 204] on icon "button" at bounding box center [133, 205] width 33 height 33
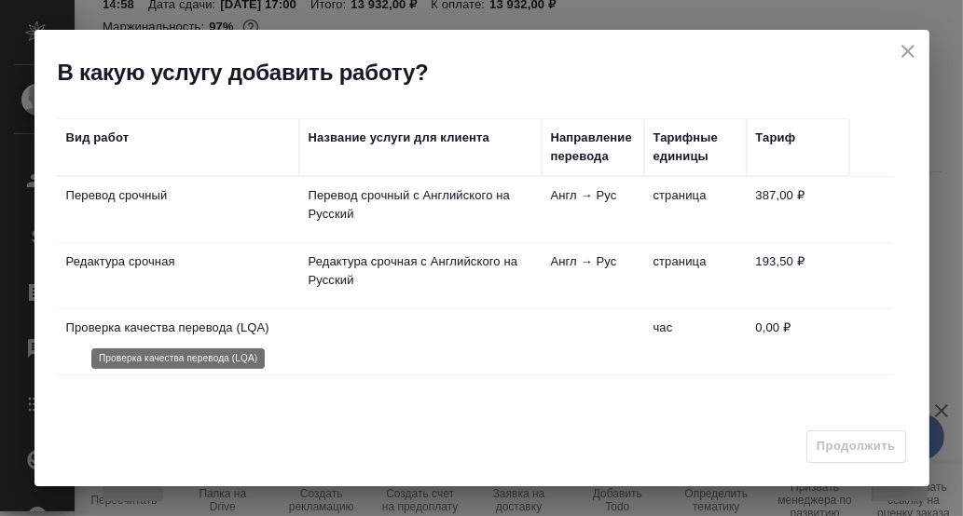
click at [172, 330] on p "Проверка качества перевода (LQA)" at bounding box center [178, 328] width 224 height 19
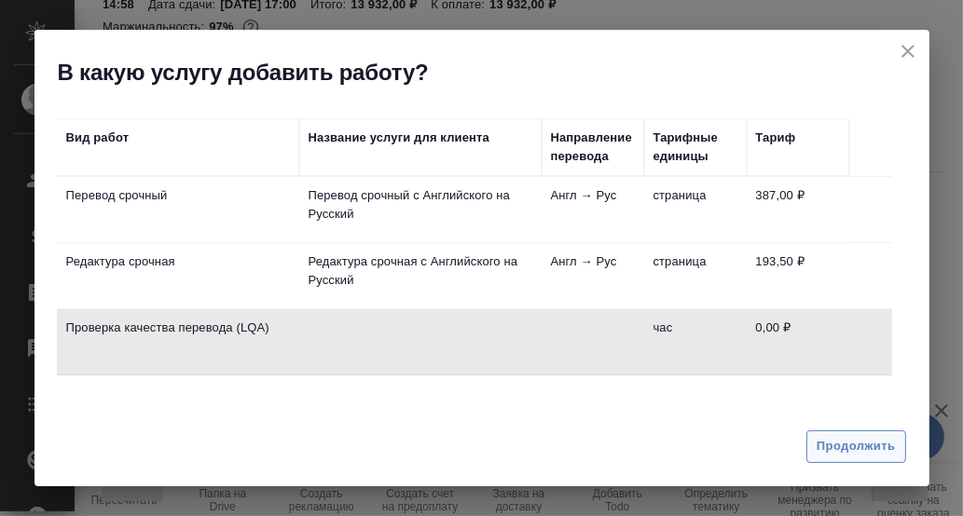
click at [834, 440] on span "Продолжить" at bounding box center [855, 446] width 78 height 21
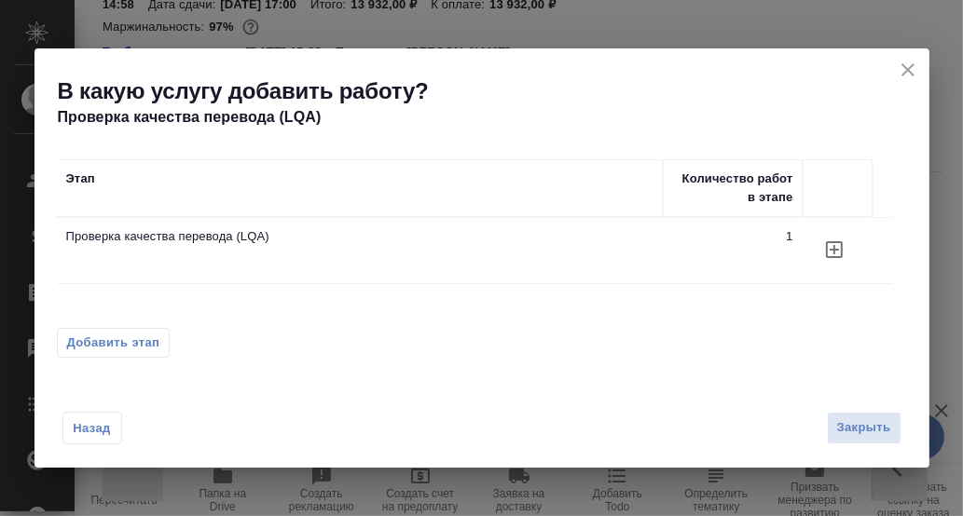
click at [836, 247] on icon "button" at bounding box center [834, 250] width 22 height 22
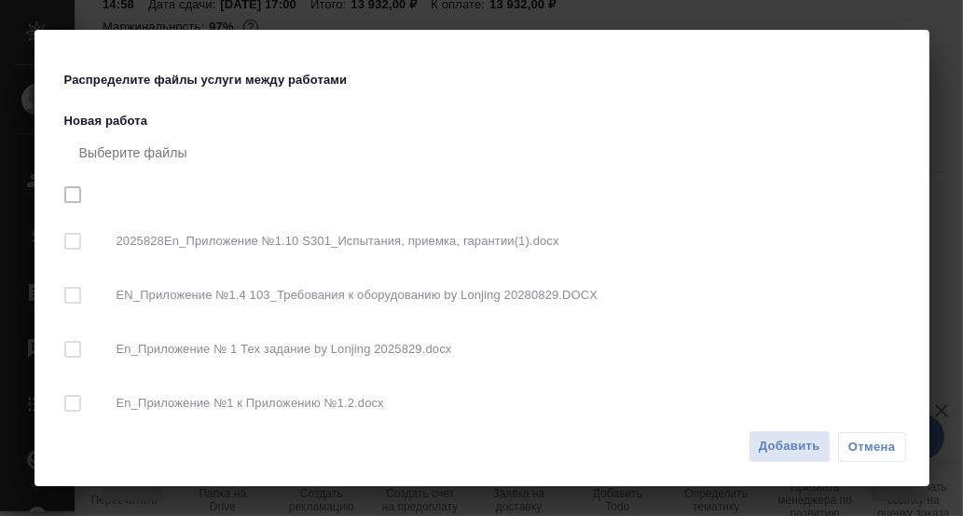
checkbox input "true"
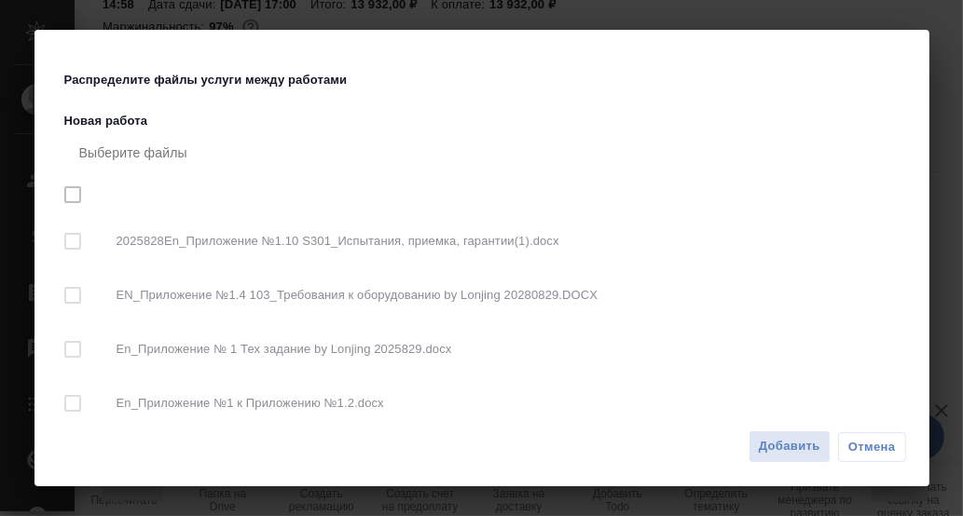
checkbox input "true"
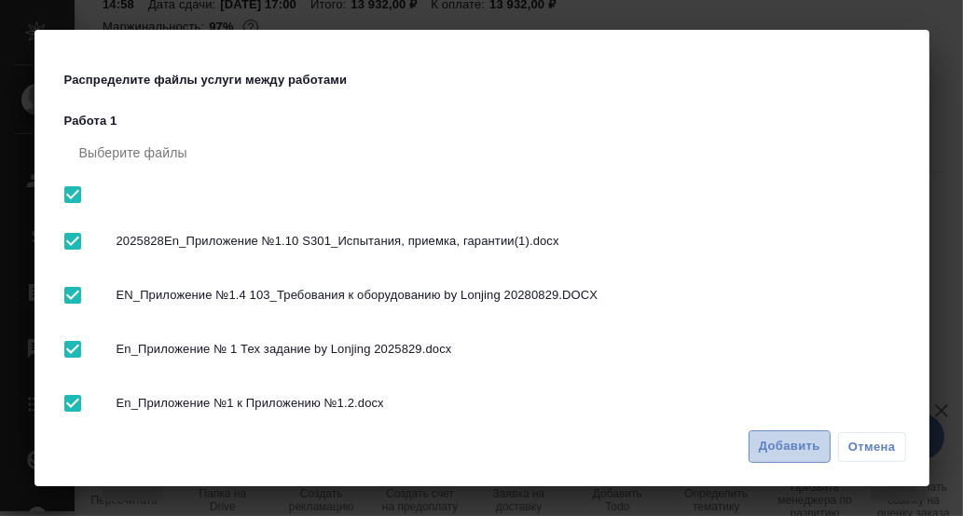
click at [803, 451] on span "Добавить" at bounding box center [790, 446] width 62 height 21
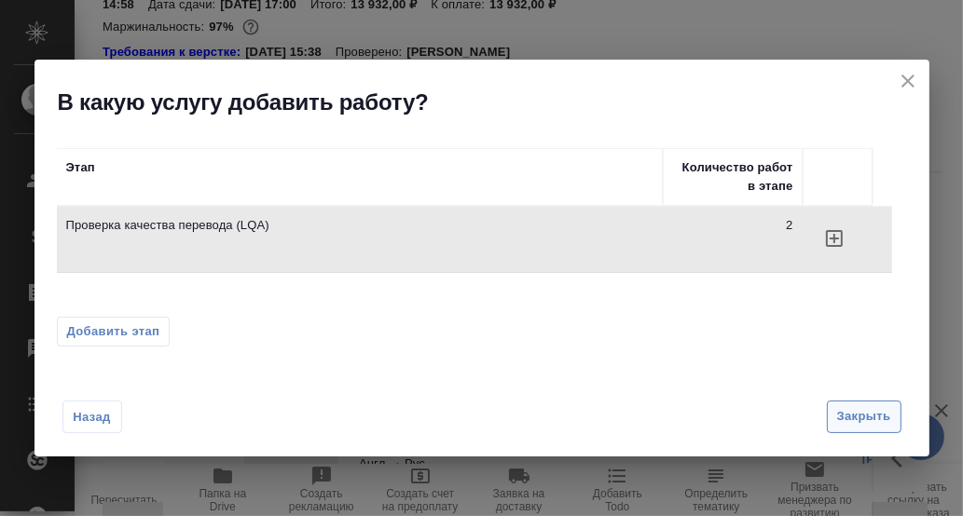
click at [859, 418] on span "Закрыть" at bounding box center [864, 416] width 54 height 21
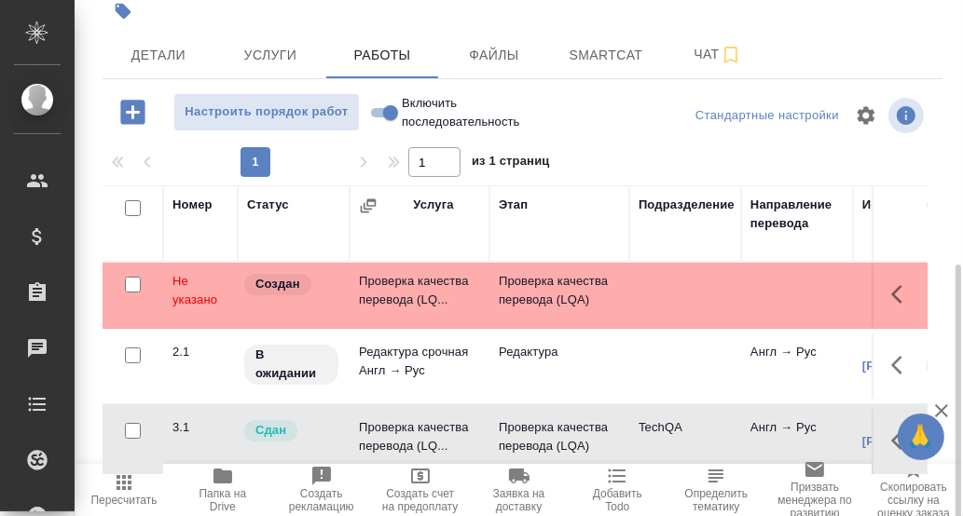
scroll to position [321, 0]
